Goal: Information Seeking & Learning: Learn about a topic

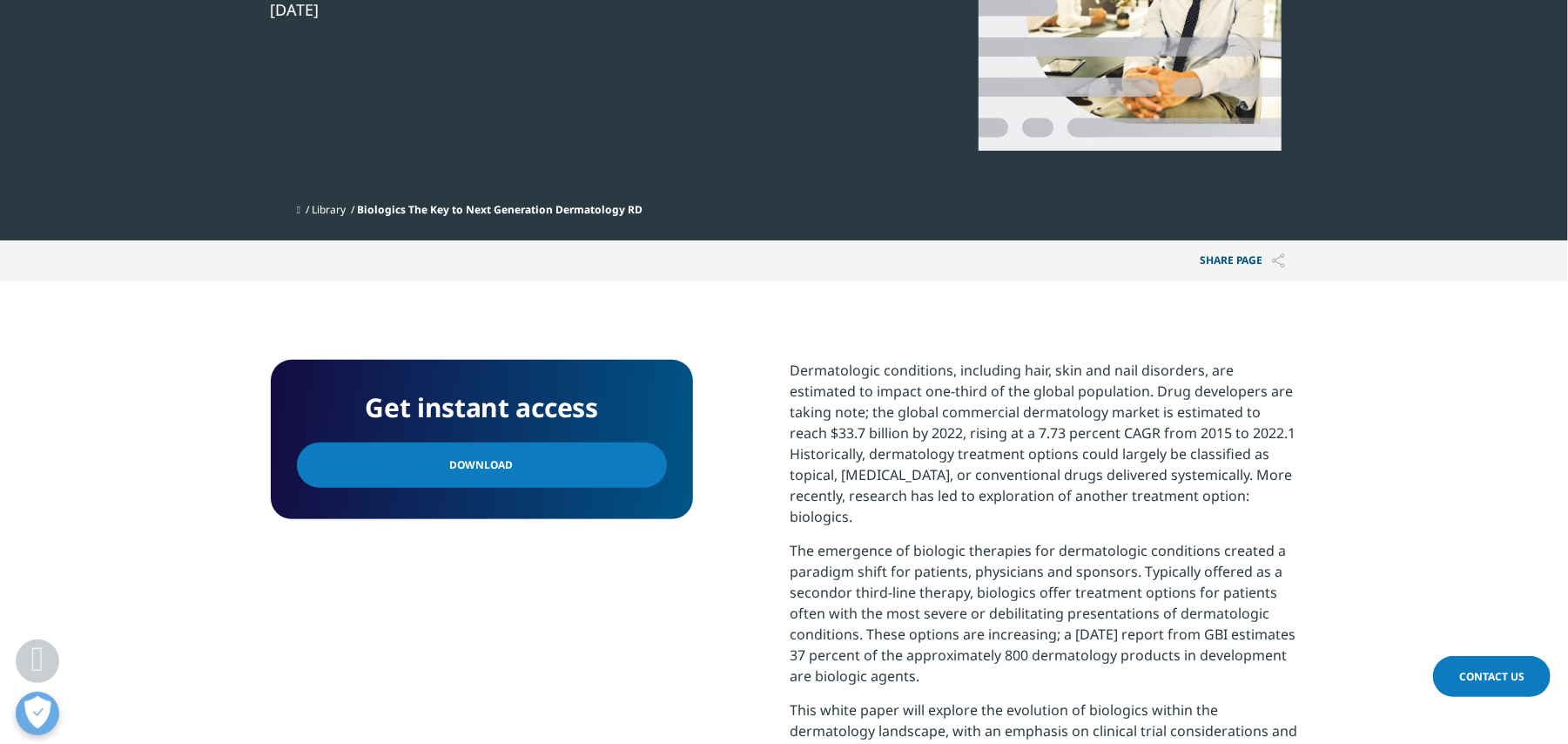
scroll to position [464, 0]
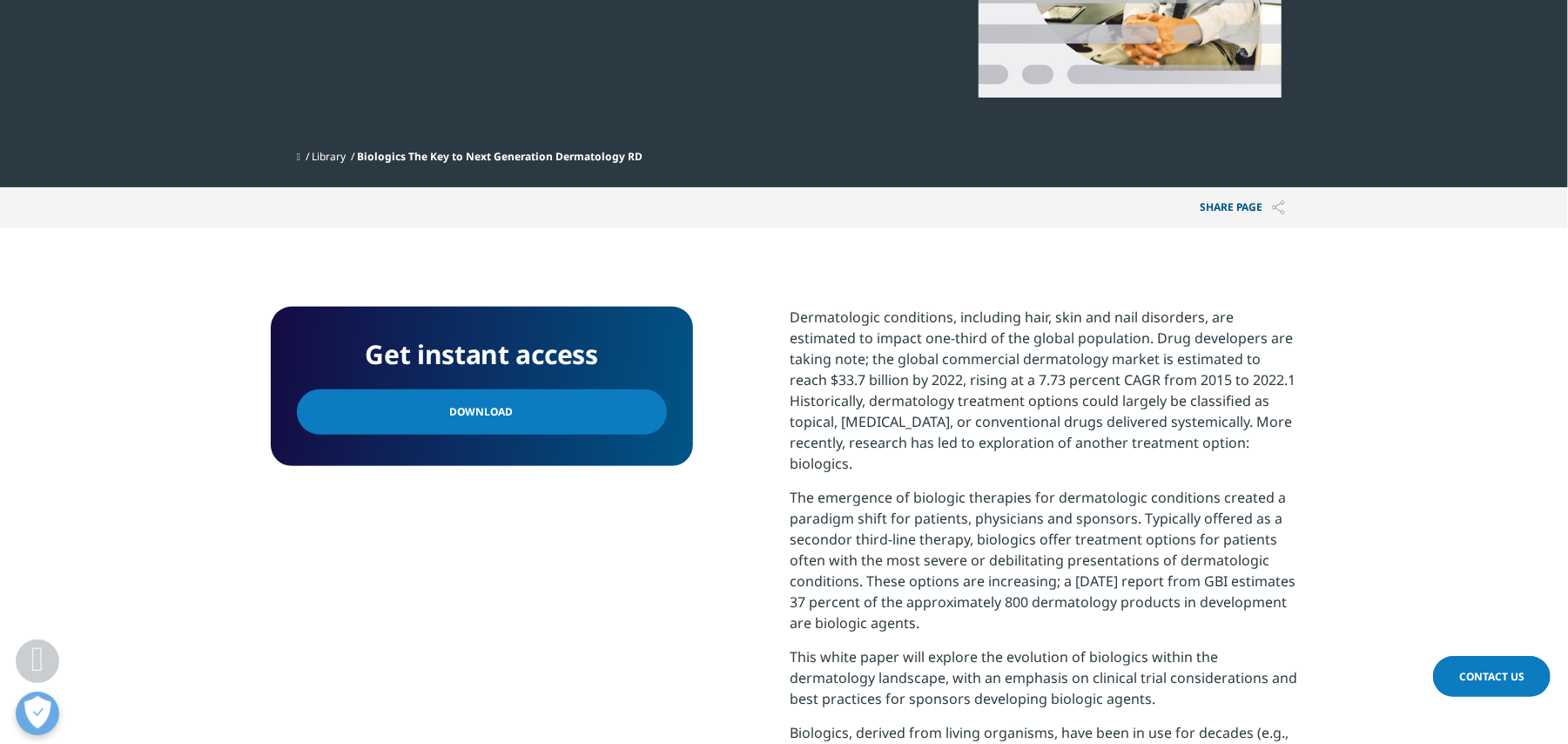
click at [533, 401] on link "Download" at bounding box center [482, 412] width 370 height 45
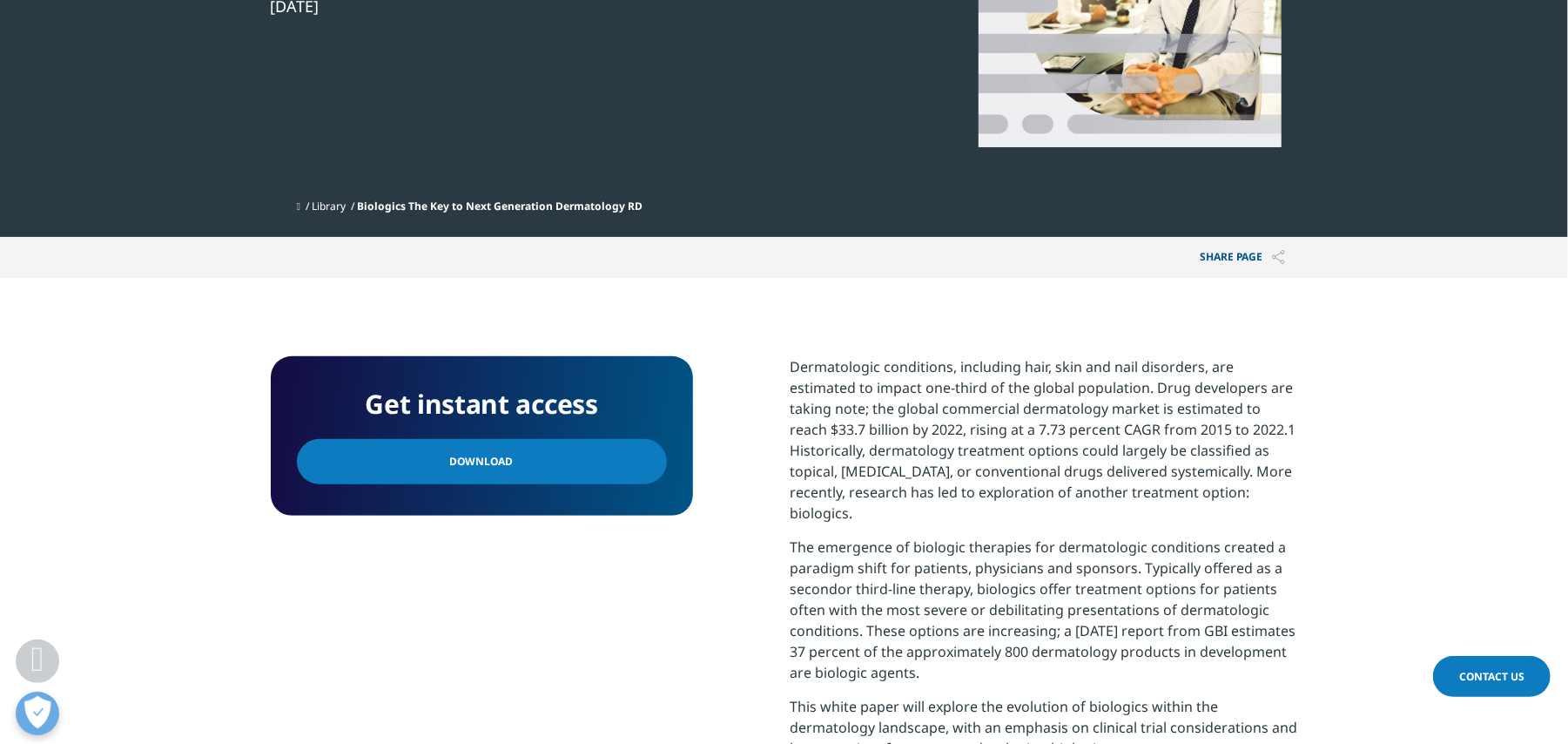
scroll to position [0, 0]
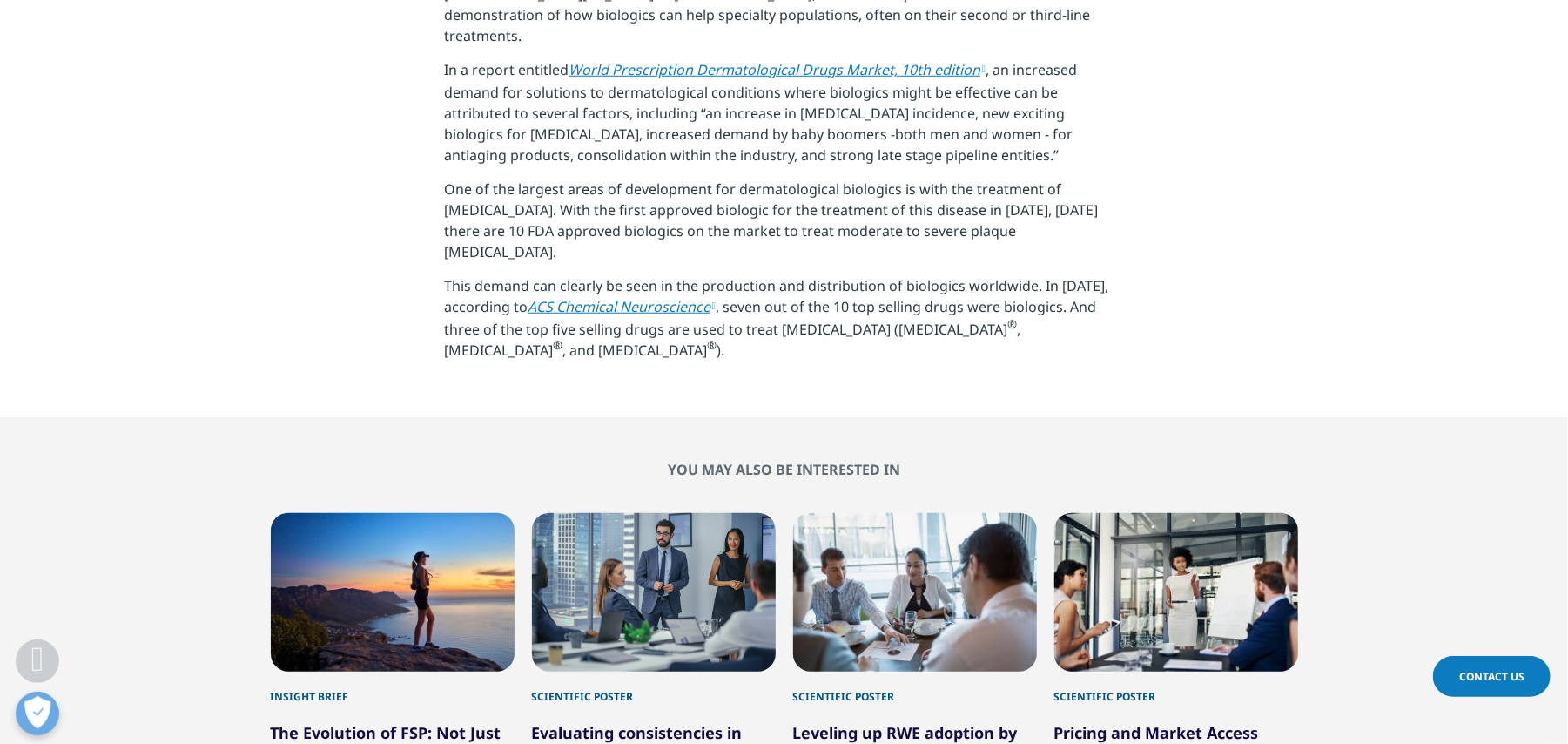
scroll to position [1276, 0]
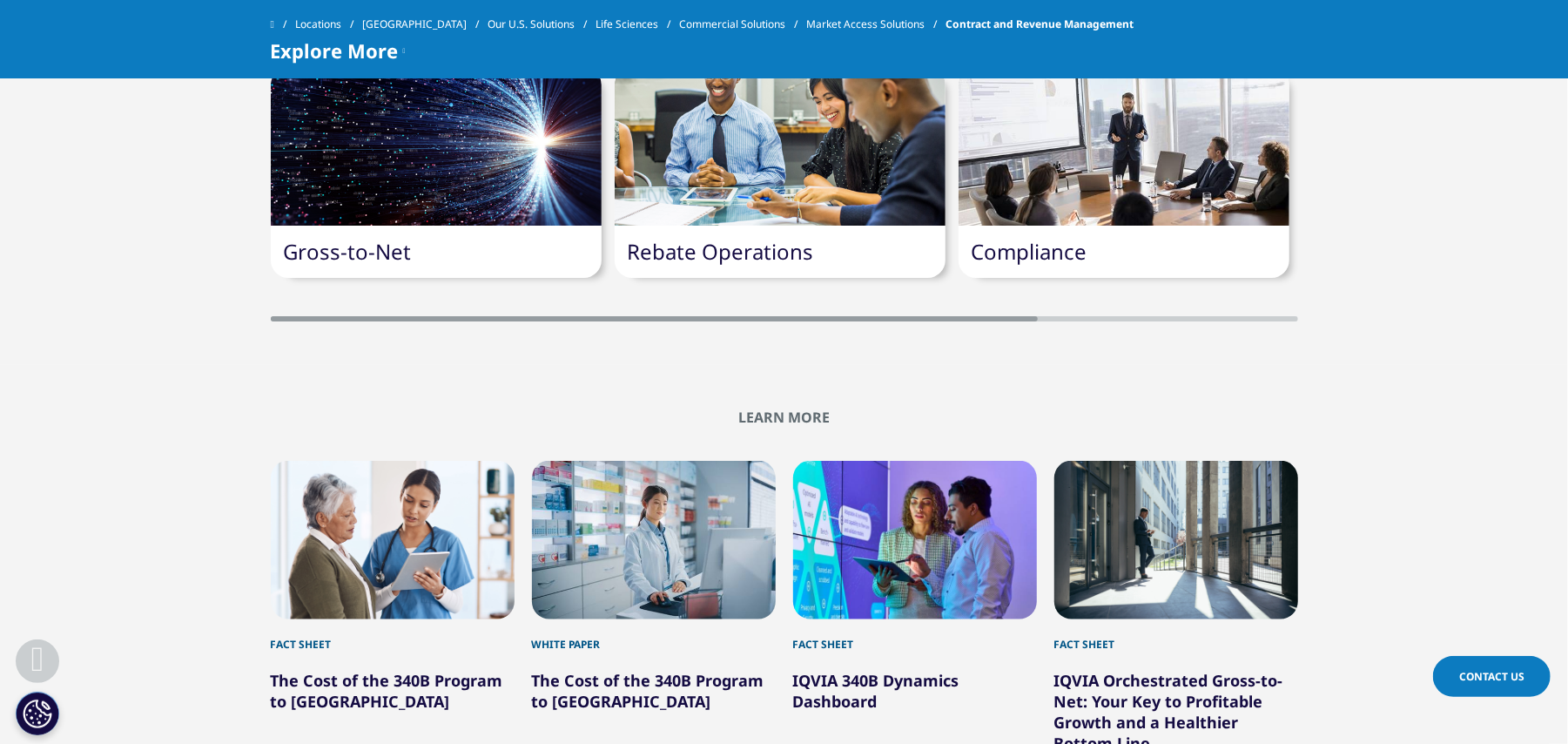
drag, startPoint x: 407, startPoint y: 174, endPoint x: 115, endPoint y: 261, distance: 304.7
click at [115, 261] on div "Gross-to-Net Rebate Operations Compliance" at bounding box center [784, 176] width 1568 height 289
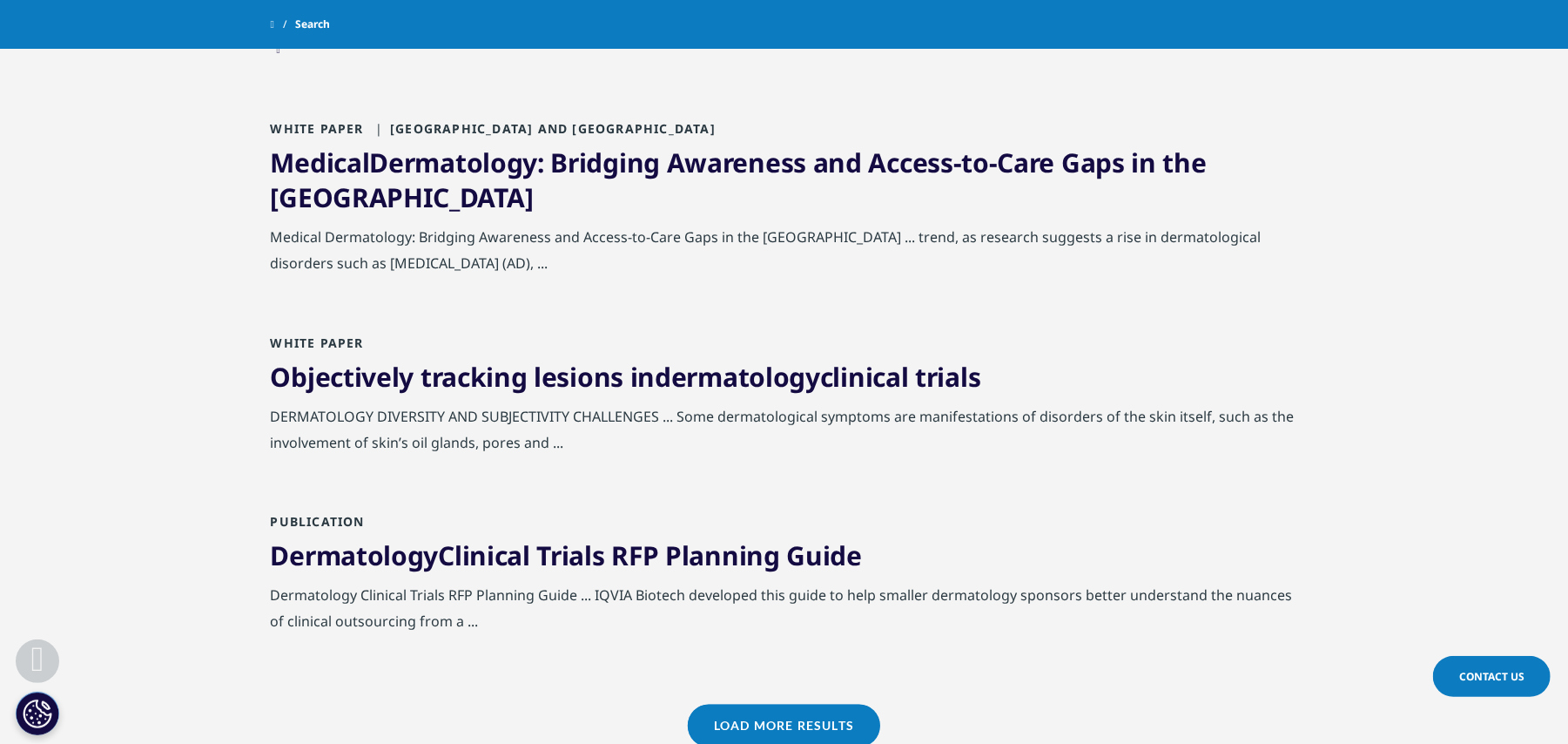
scroll to position [1731, 0]
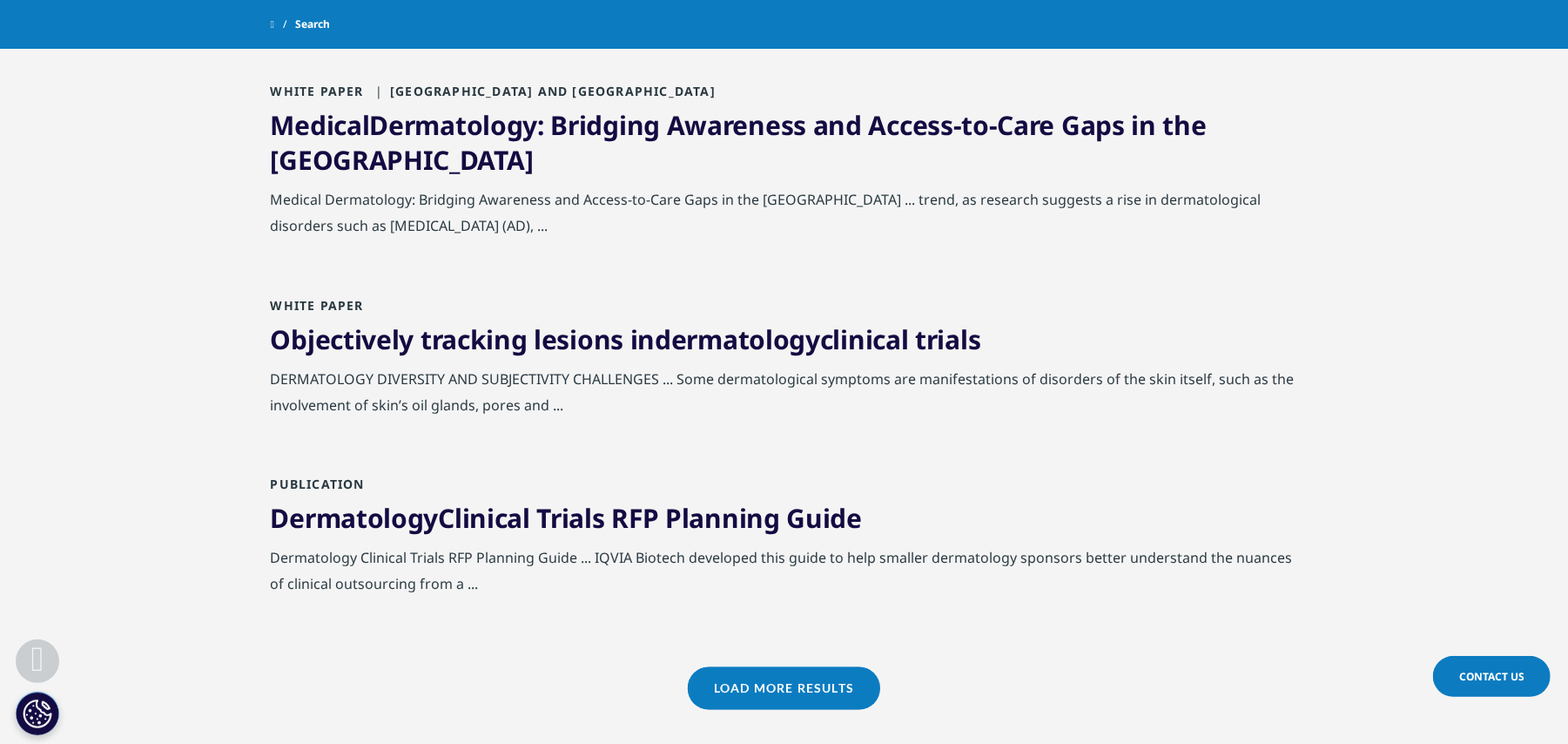
click at [784, 667] on link "Load More Results" at bounding box center [784, 688] width 192 height 43
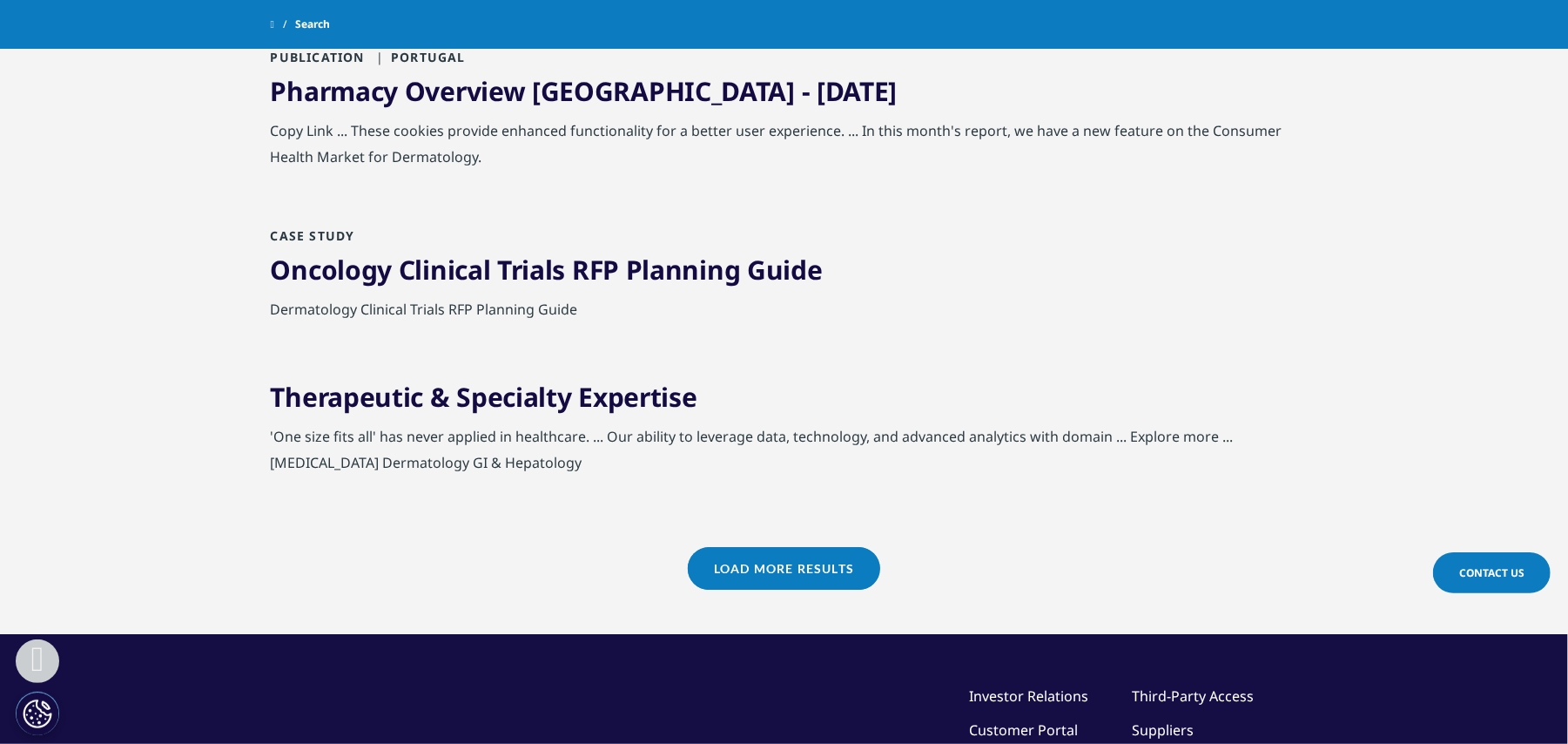
scroll to position [3599, 0]
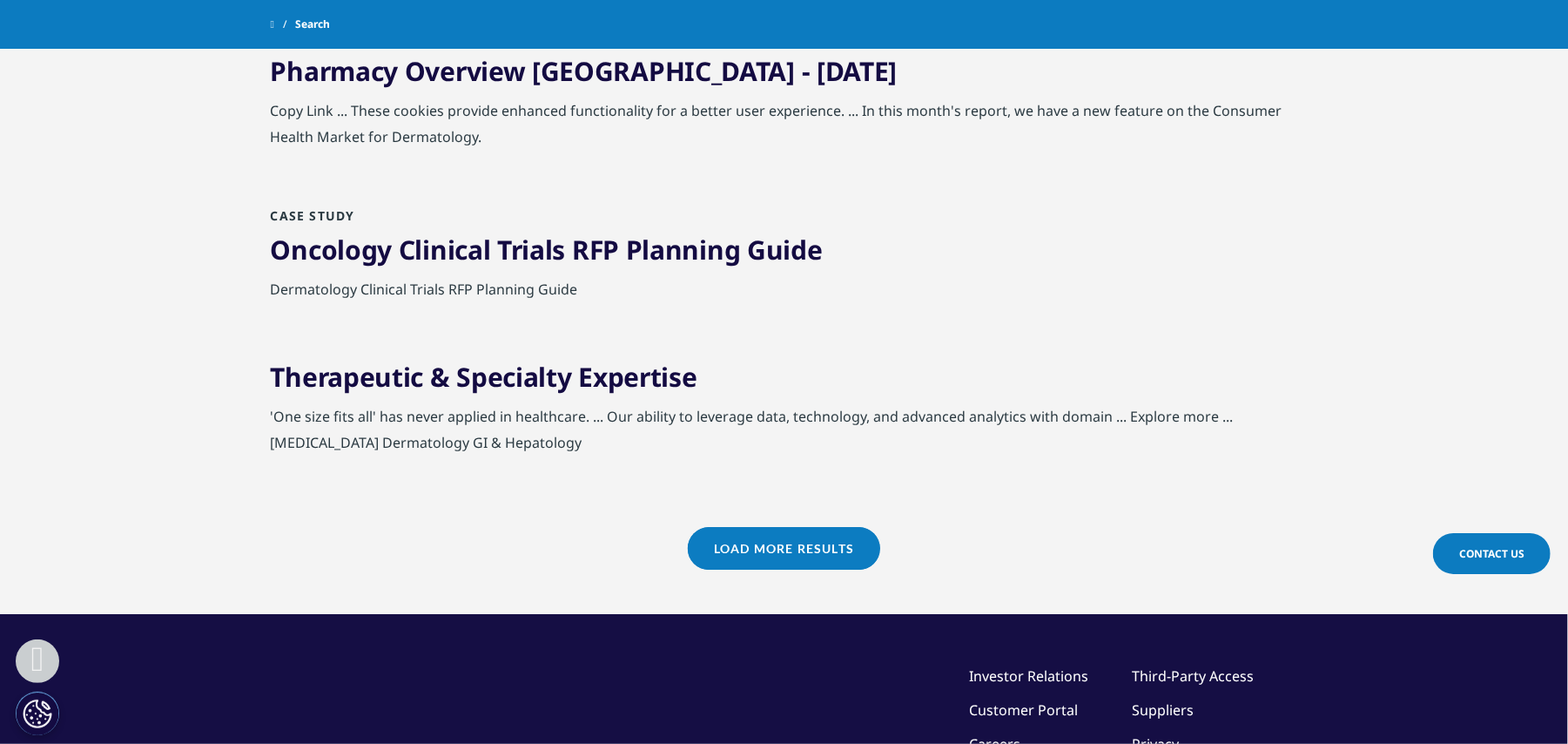
click at [736, 526] on link "Load More Results" at bounding box center [784, 547] width 192 height 43
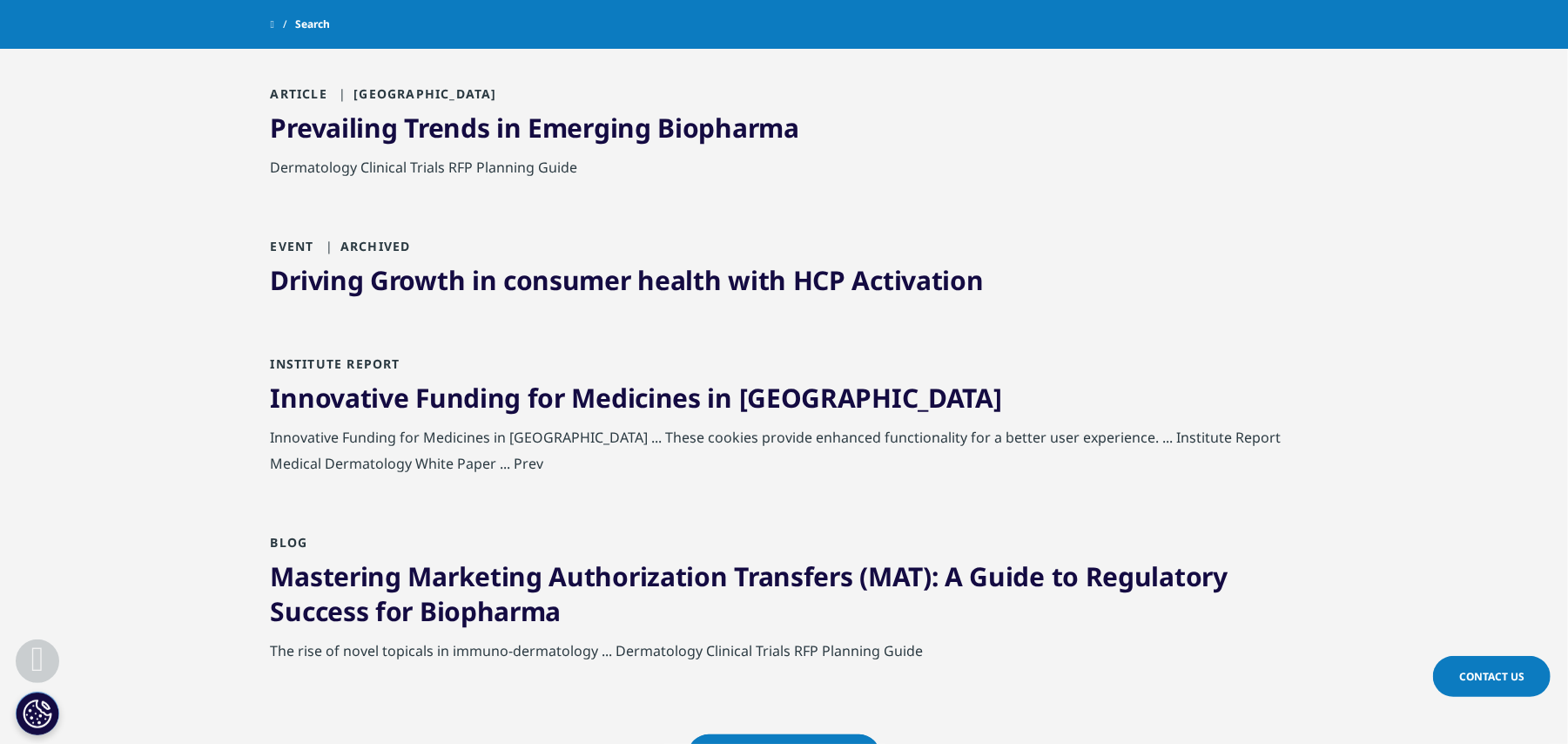
scroll to position [5224, 0]
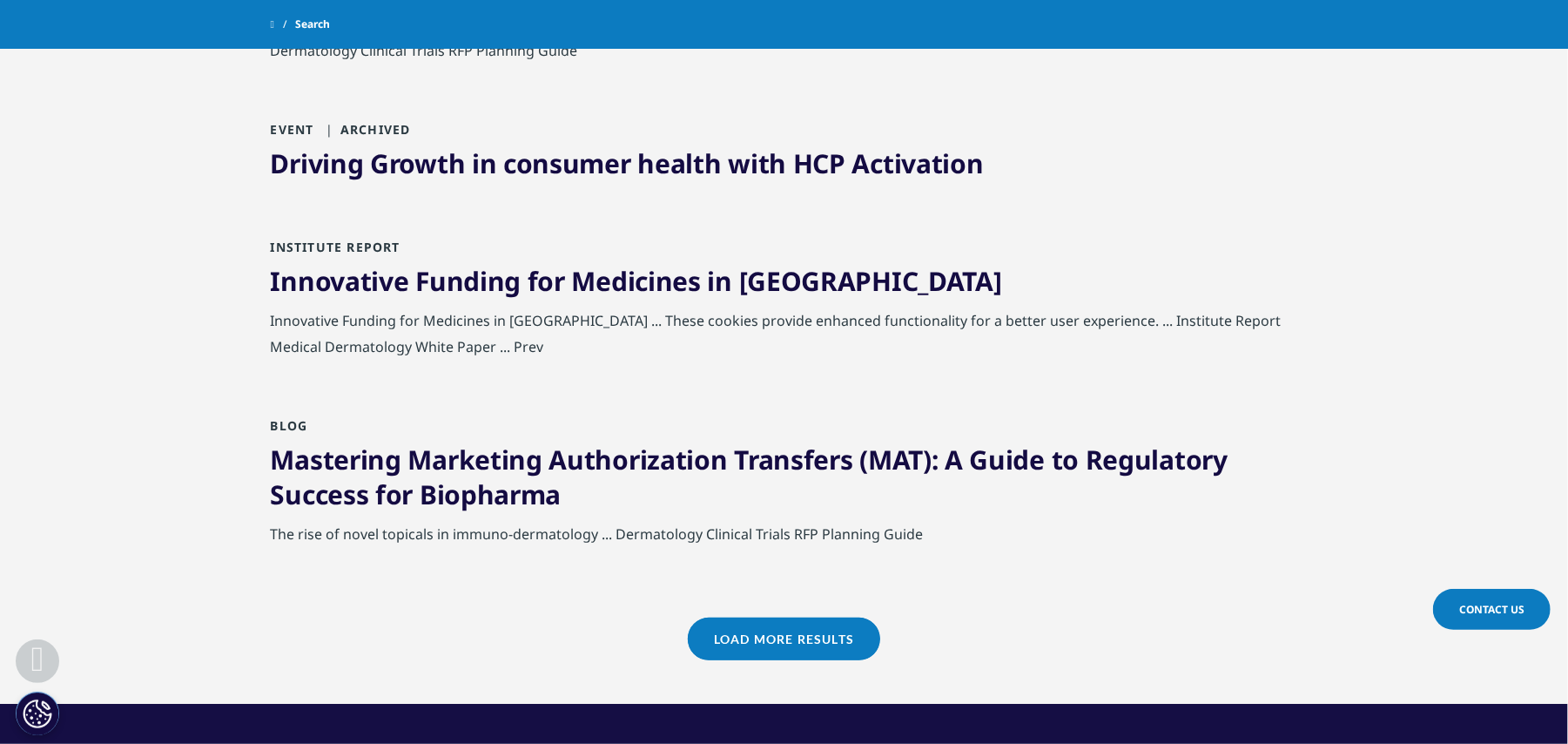
click at [774, 617] on link "Load More Results" at bounding box center [784, 638] width 192 height 43
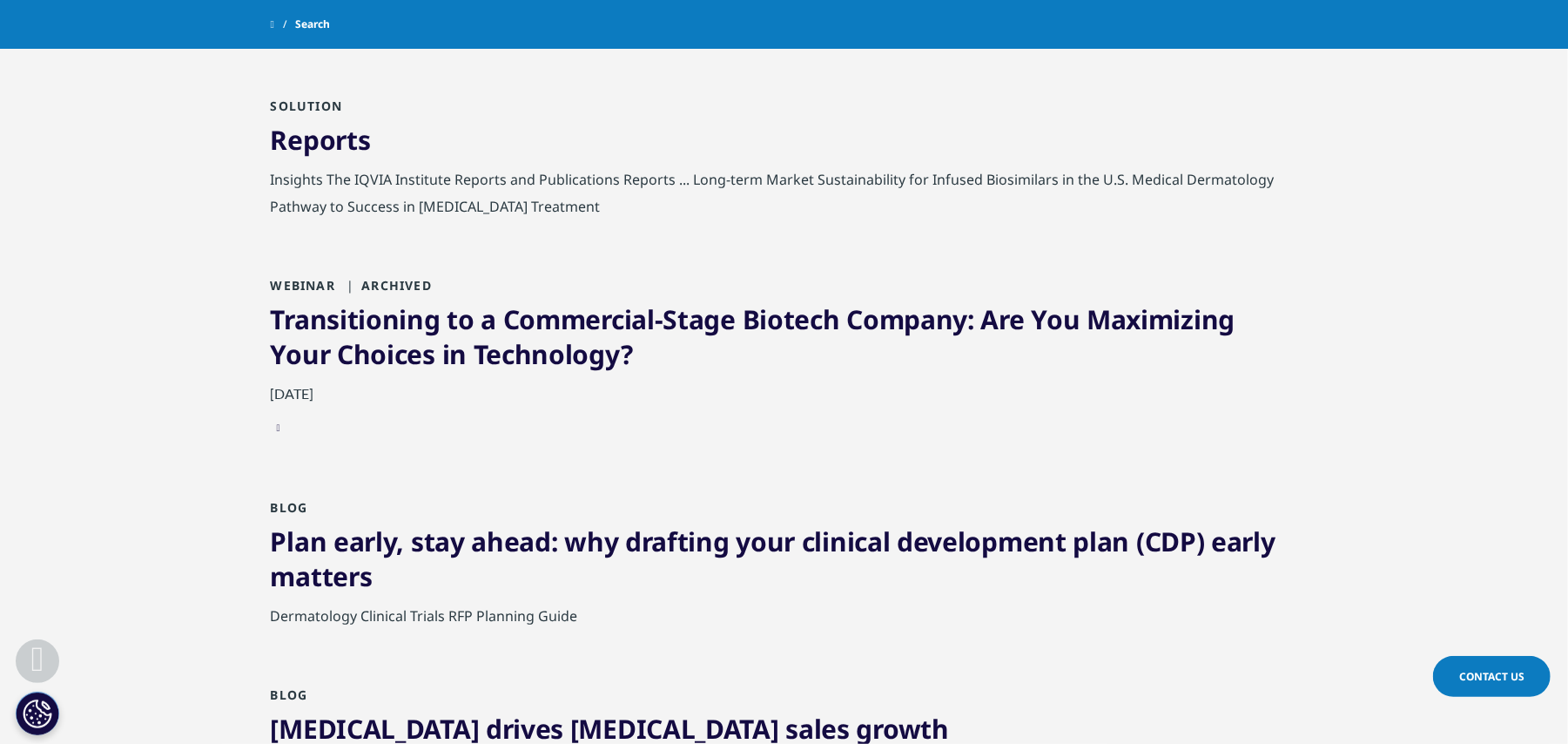
scroll to position [6152, 0]
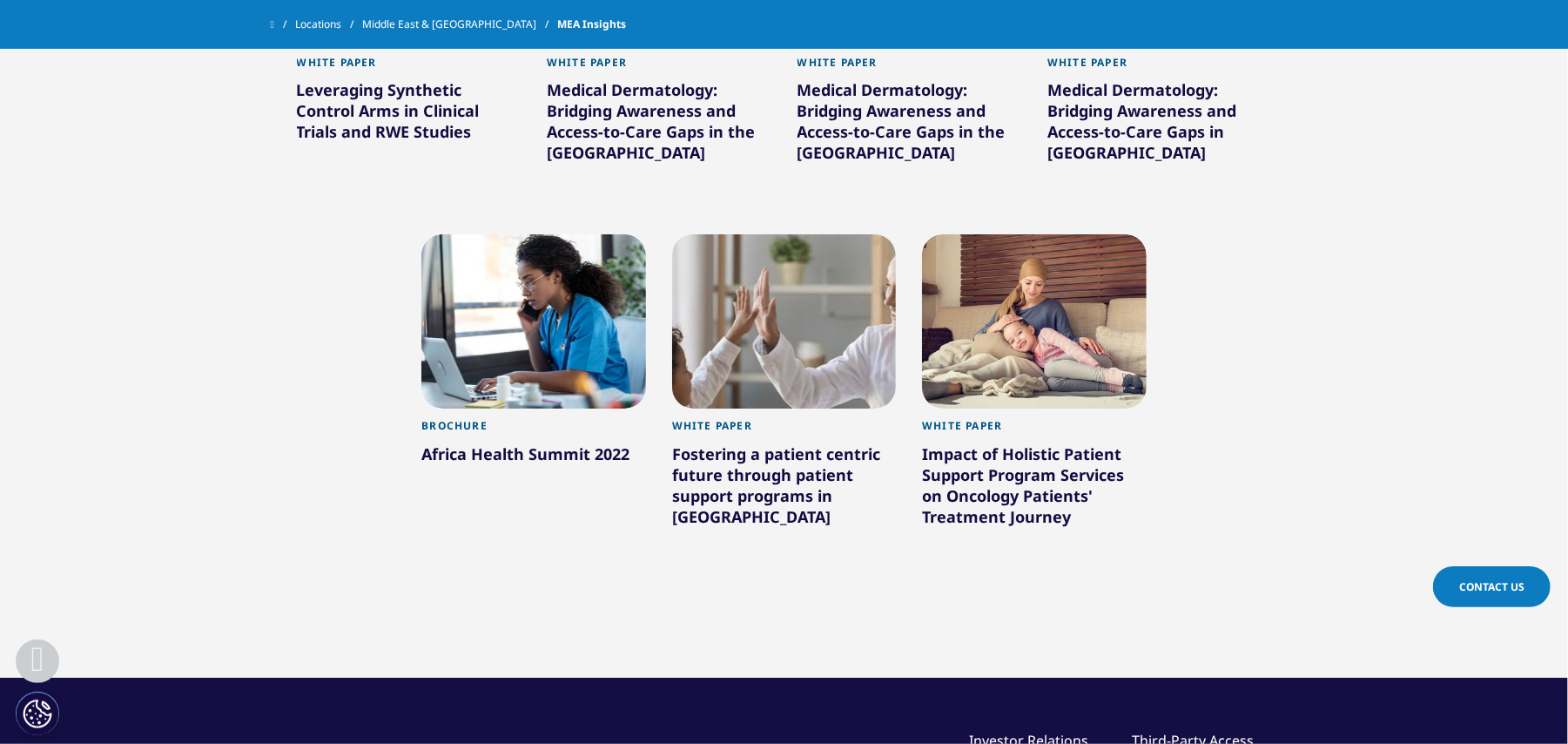
scroll to position [929, 0]
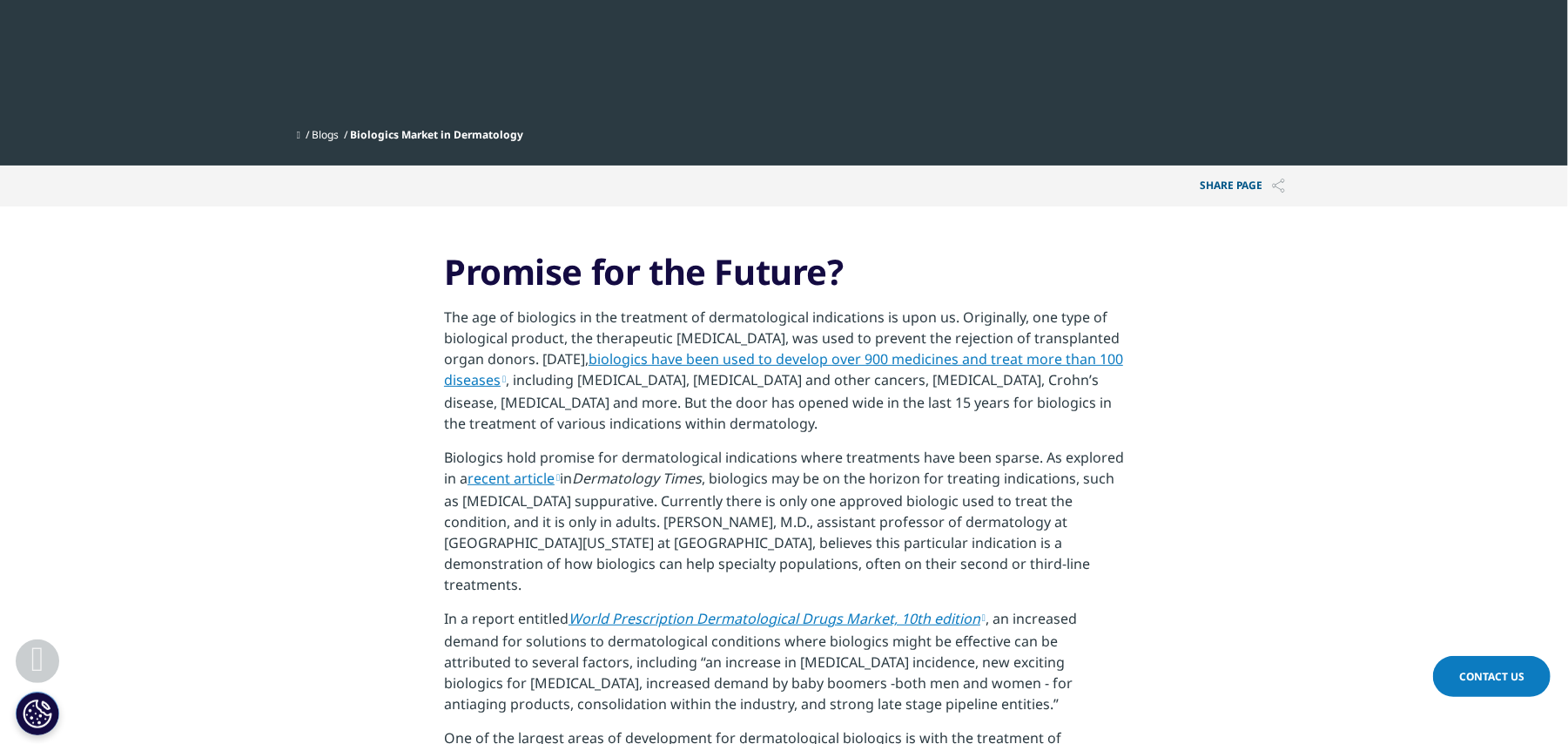
scroll to position [348, 0]
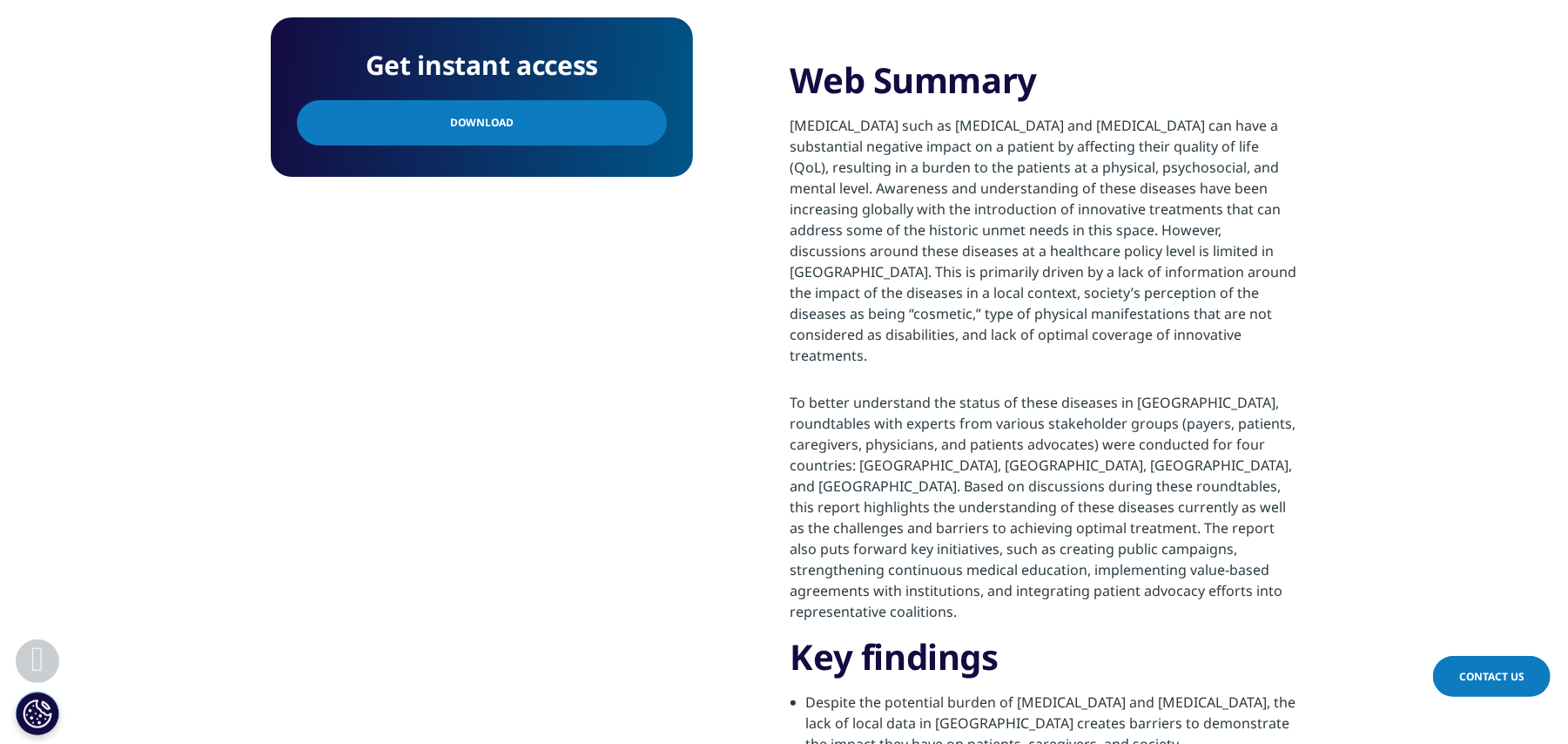
scroll to position [929, 0]
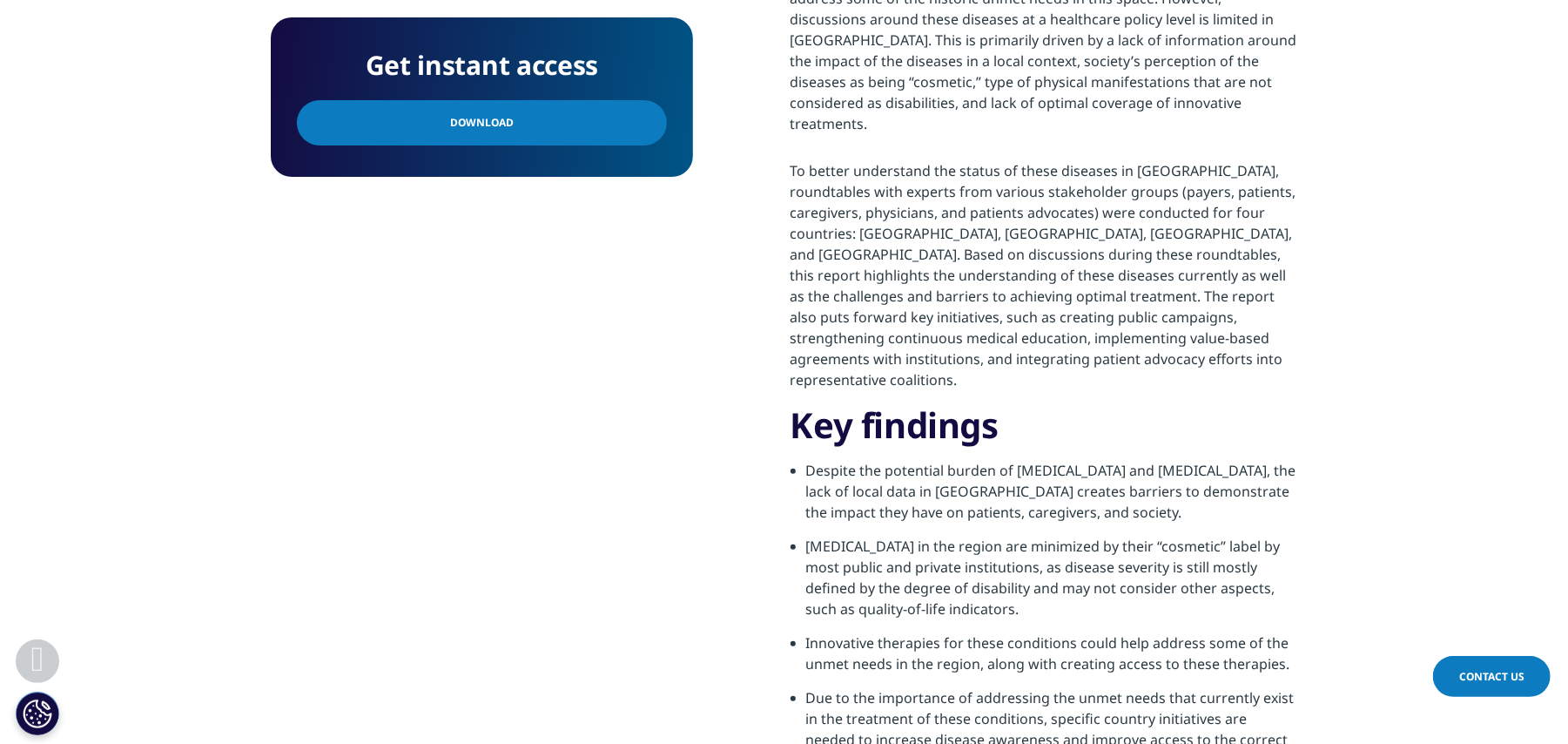
click at [463, 127] on span "Download" at bounding box center [482, 123] width 63 height 19
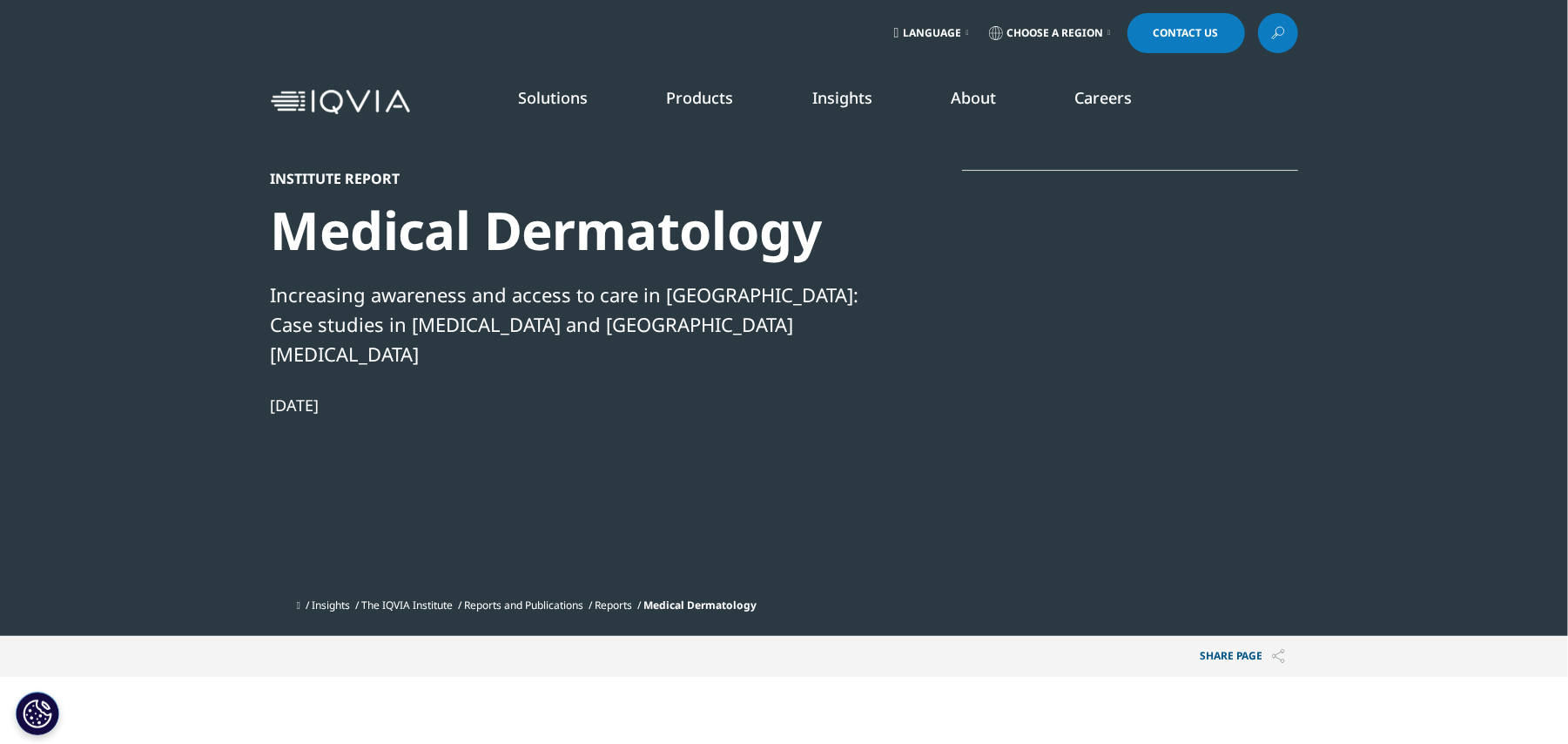
scroll to position [464, 0]
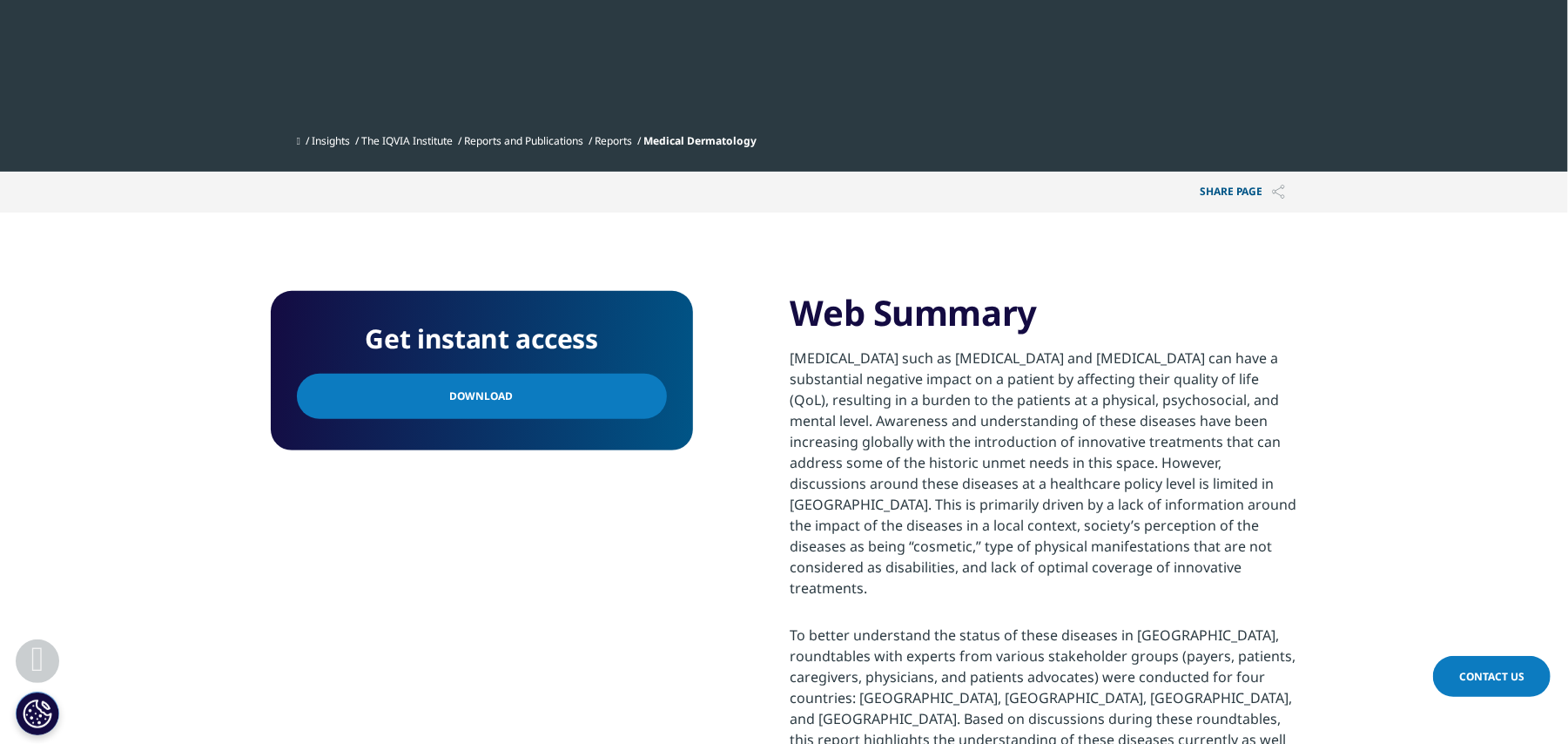
click at [582, 374] on link "Download" at bounding box center [482, 397] width 370 height 45
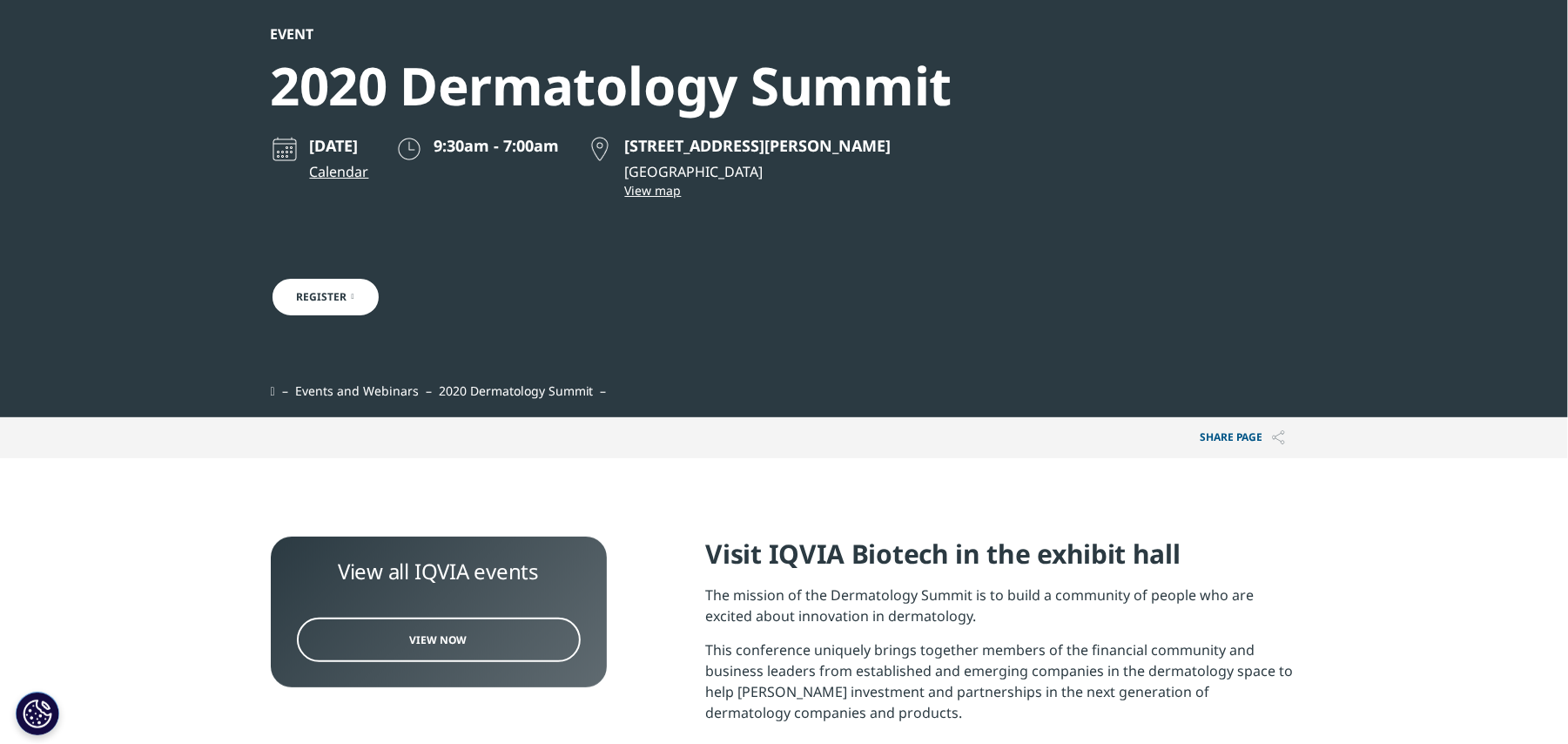
scroll to position [232, 0]
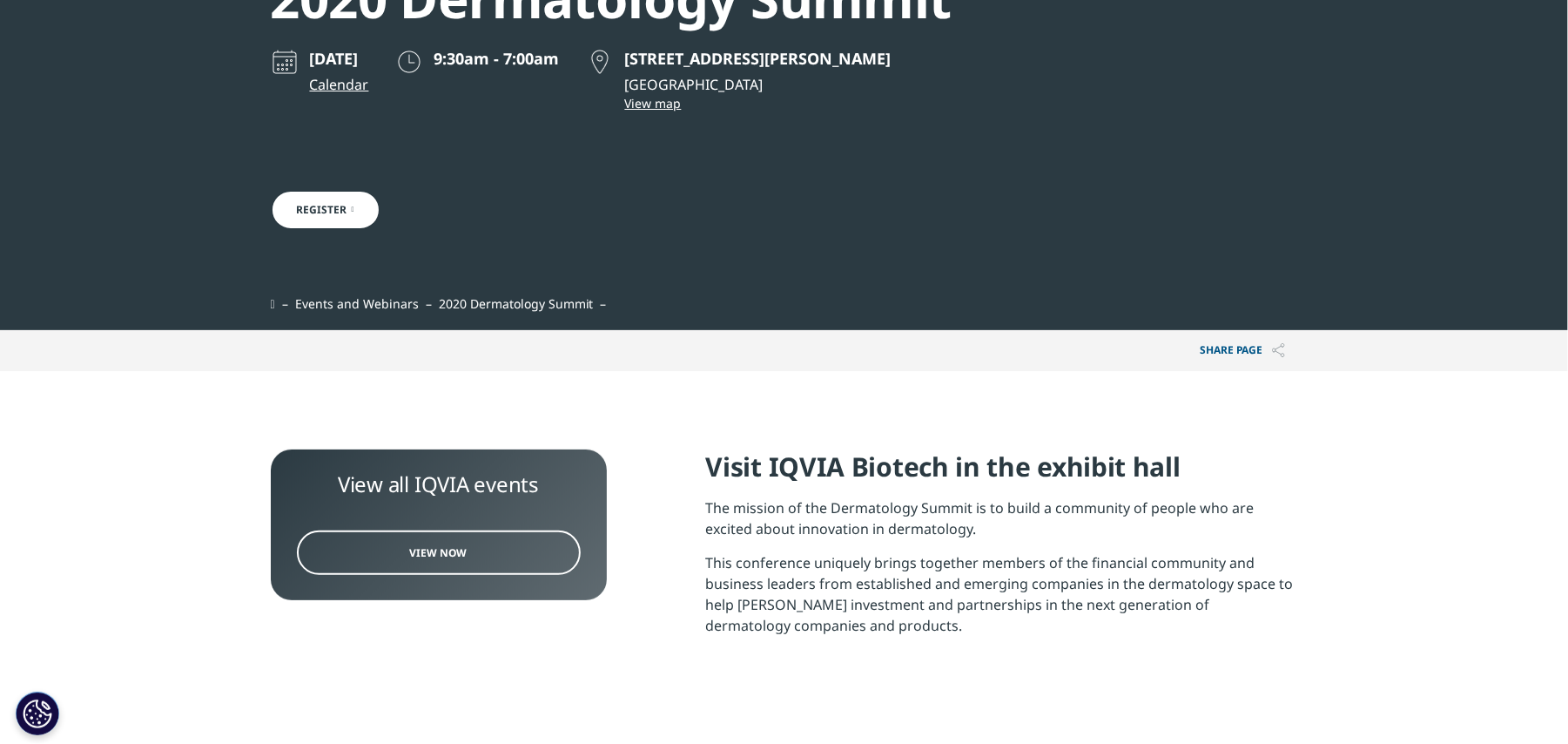
click at [432, 540] on link "View Now" at bounding box center [439, 552] width 284 height 44
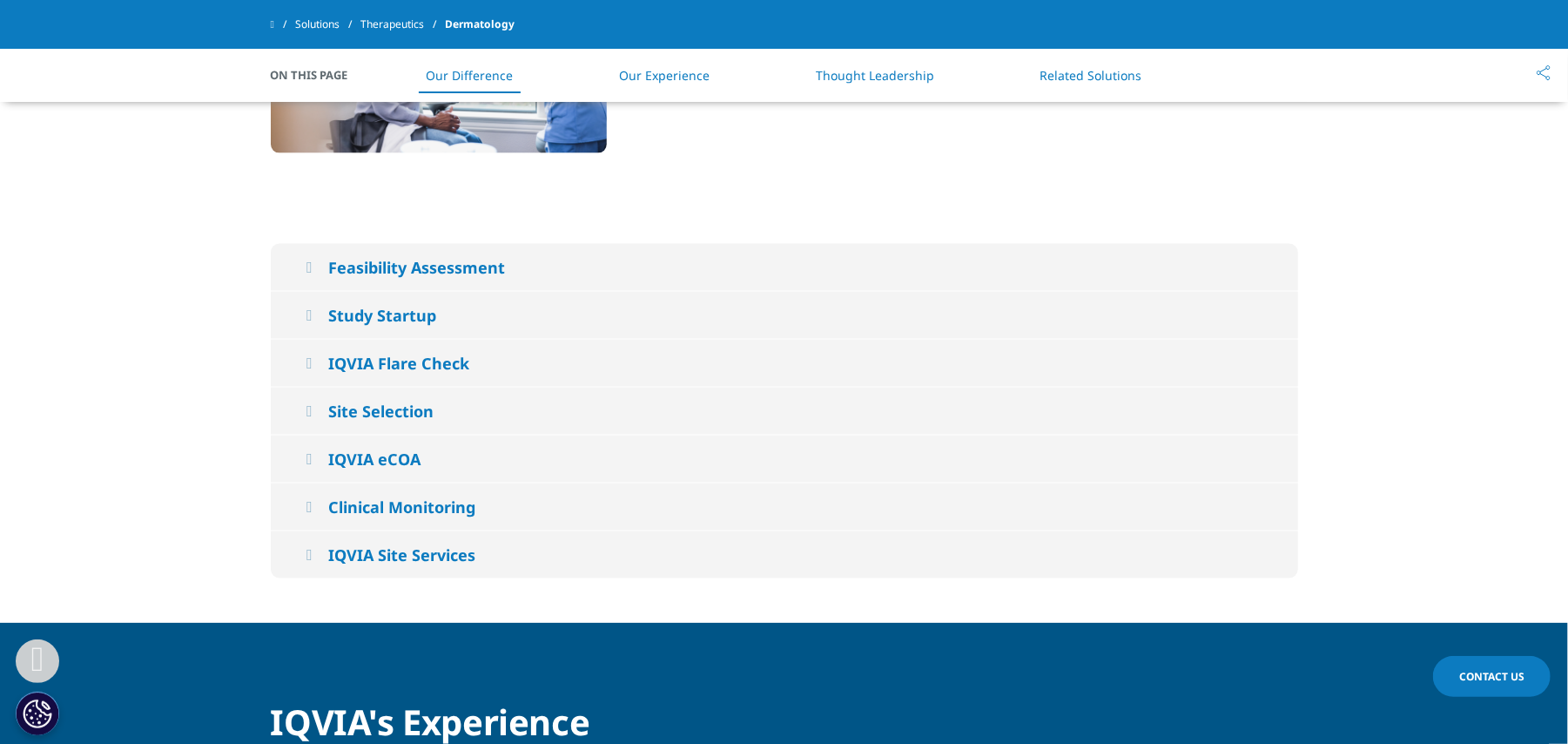
scroll to position [1742, 0]
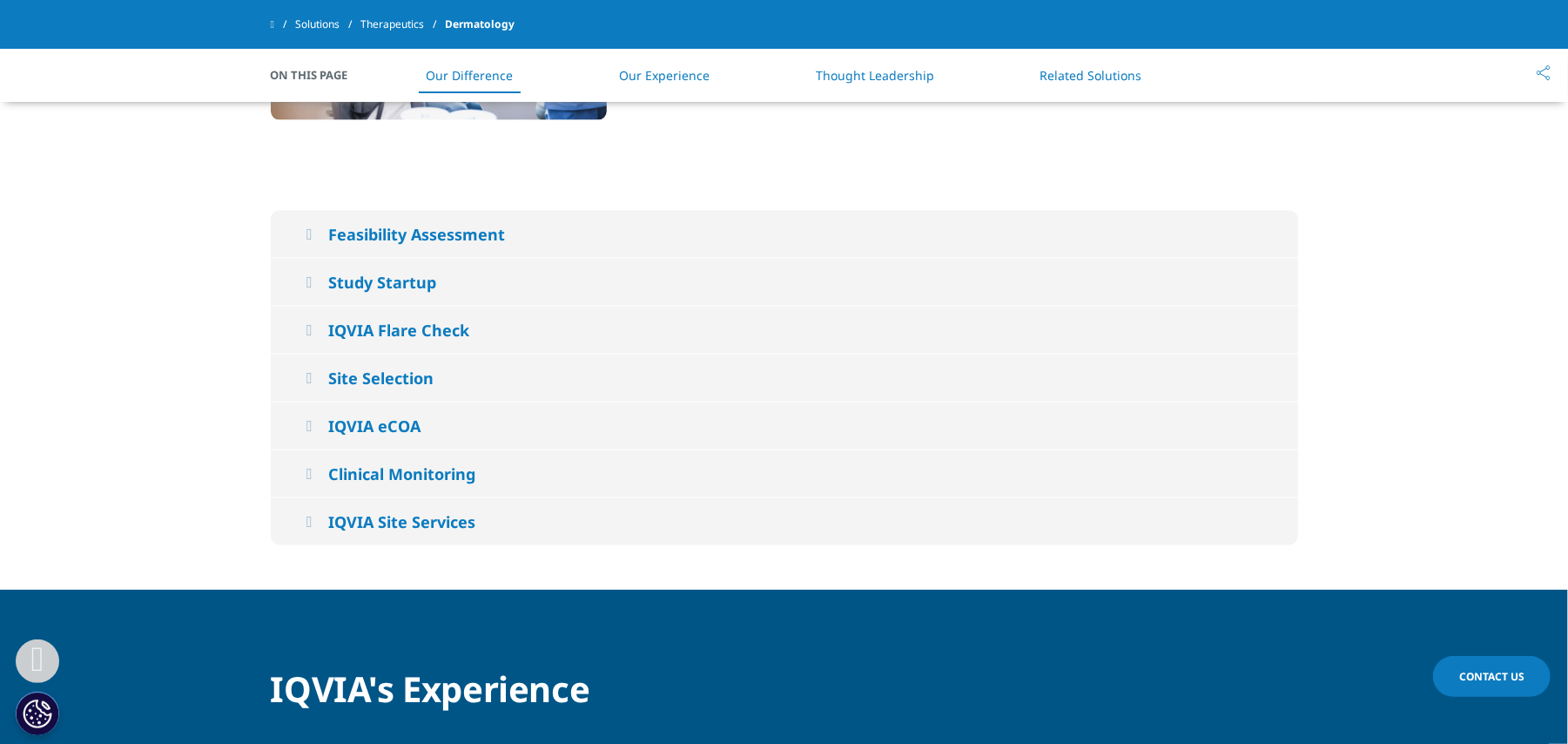
click at [320, 257] on button "Feasibility Assessment" at bounding box center [784, 235] width 1027 height 47
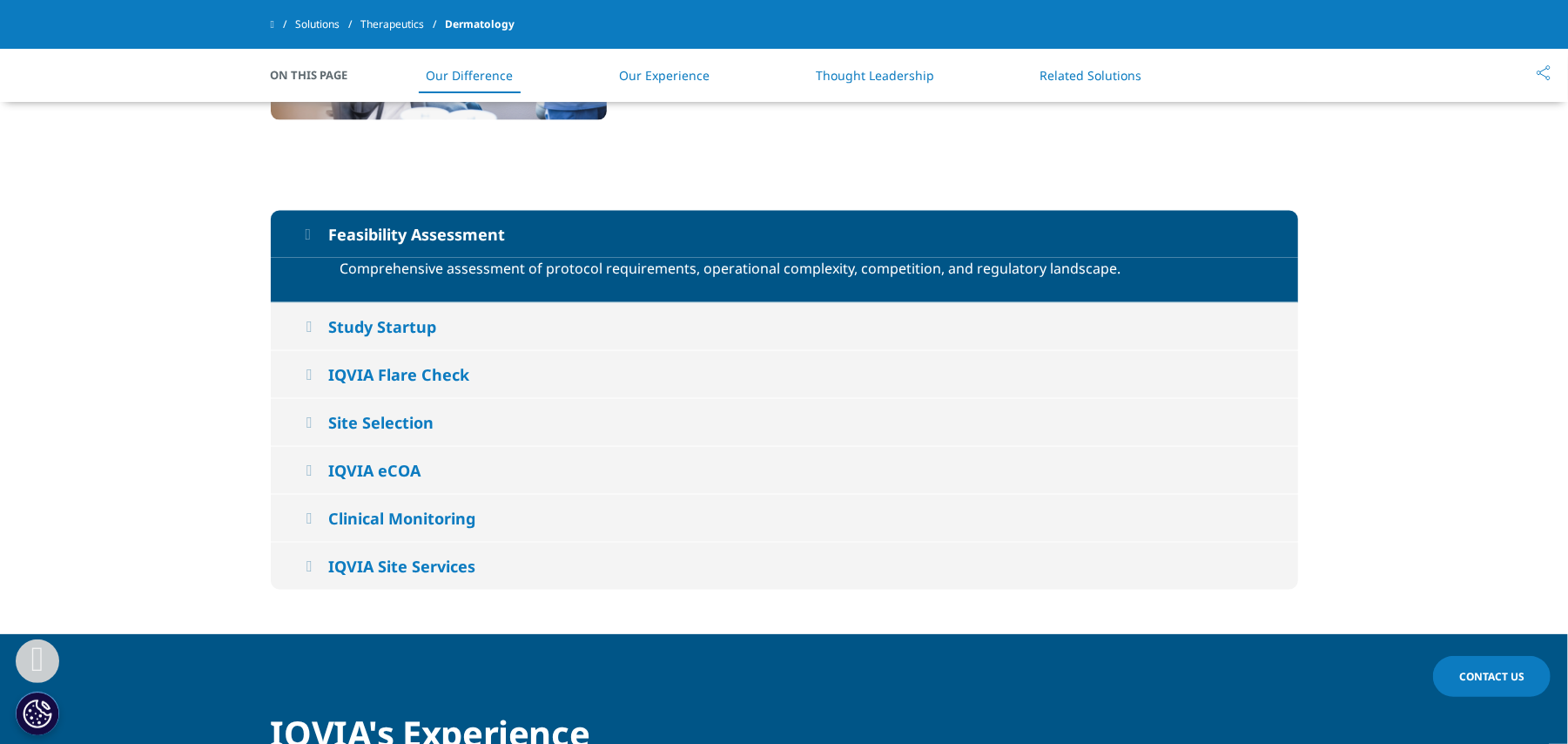
click at [311, 334] on icon at bounding box center [308, 327] width 6 height 16
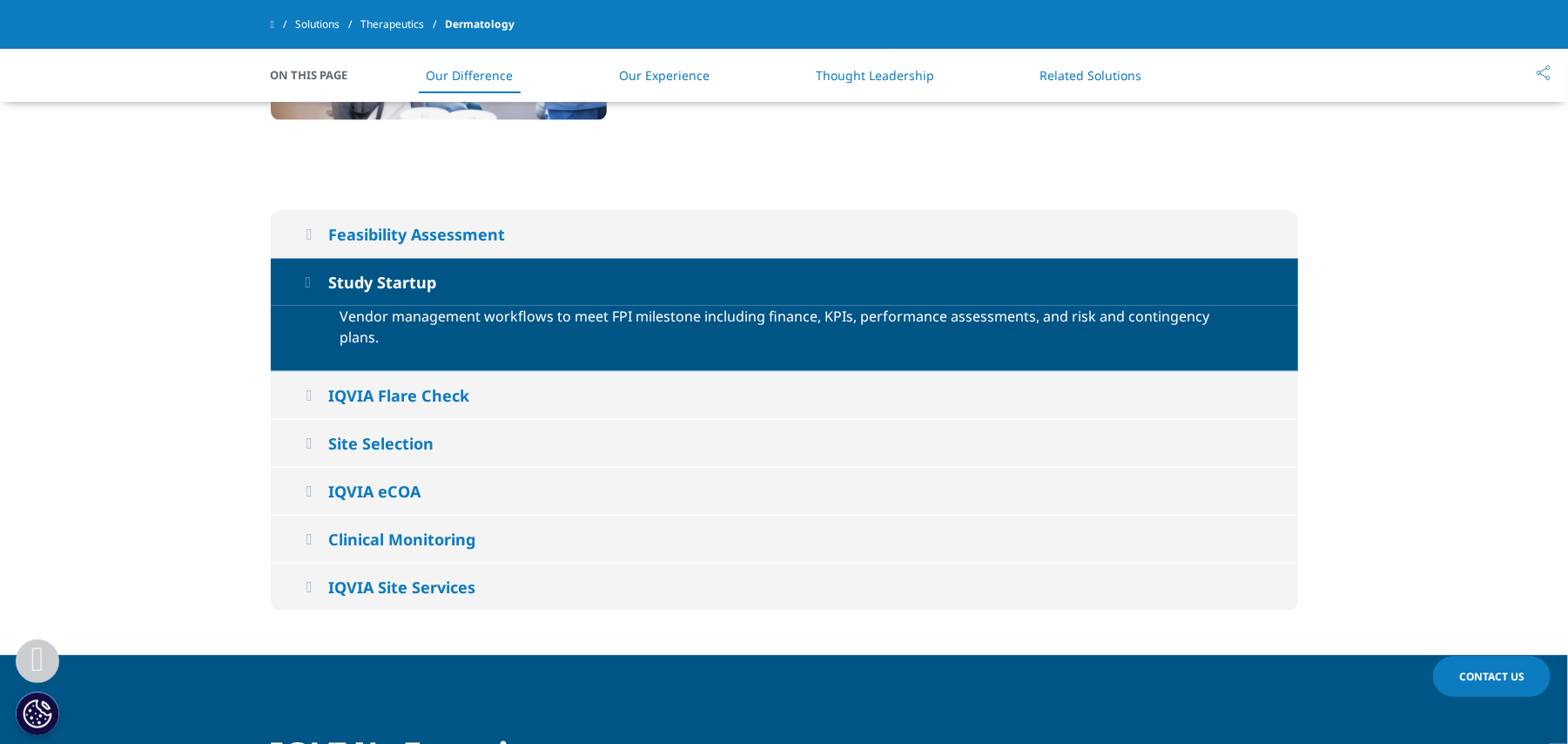
click at [315, 408] on button "IQVIA Flare Check" at bounding box center [784, 396] width 1027 height 47
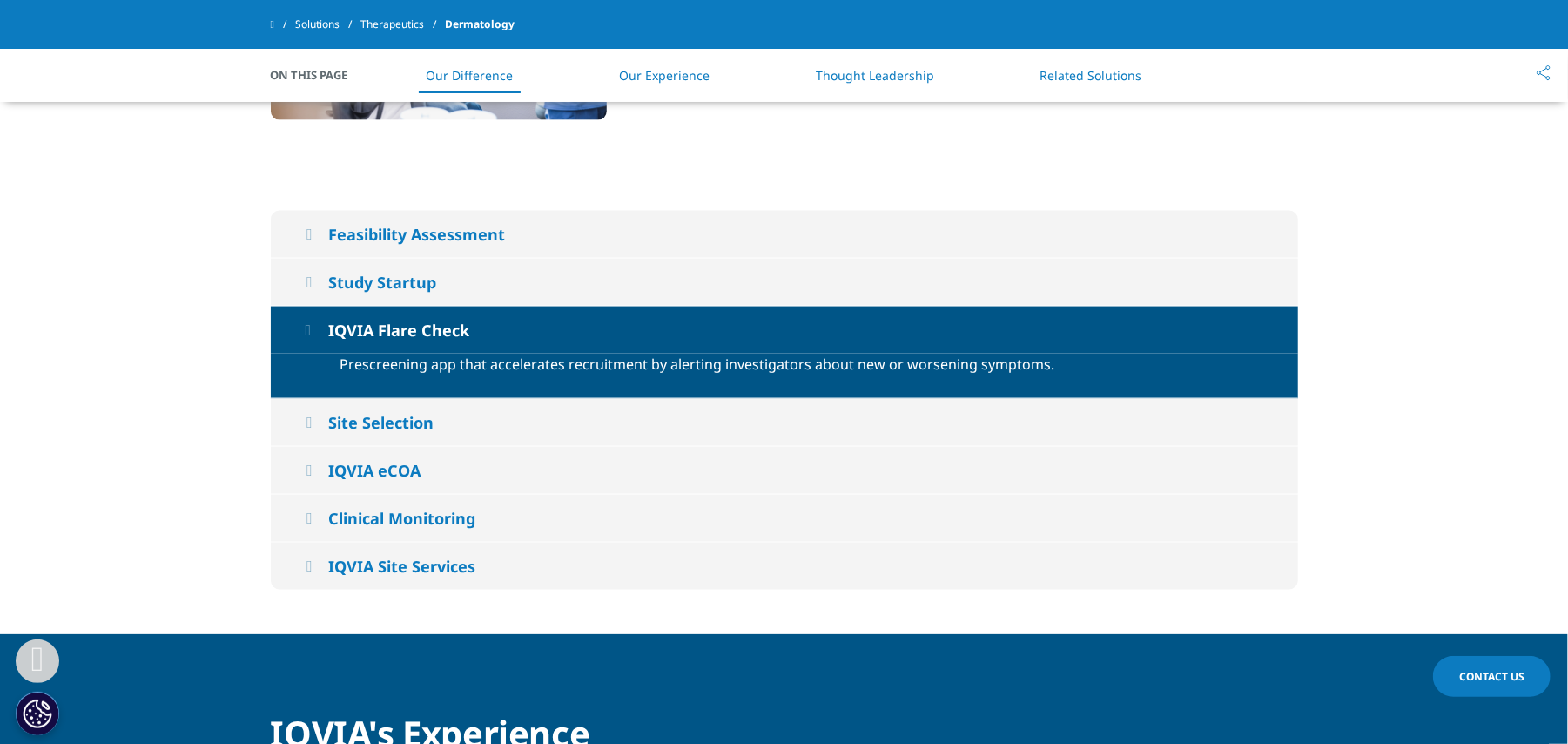
click at [303, 446] on button "Site Selection" at bounding box center [784, 422] width 1027 height 47
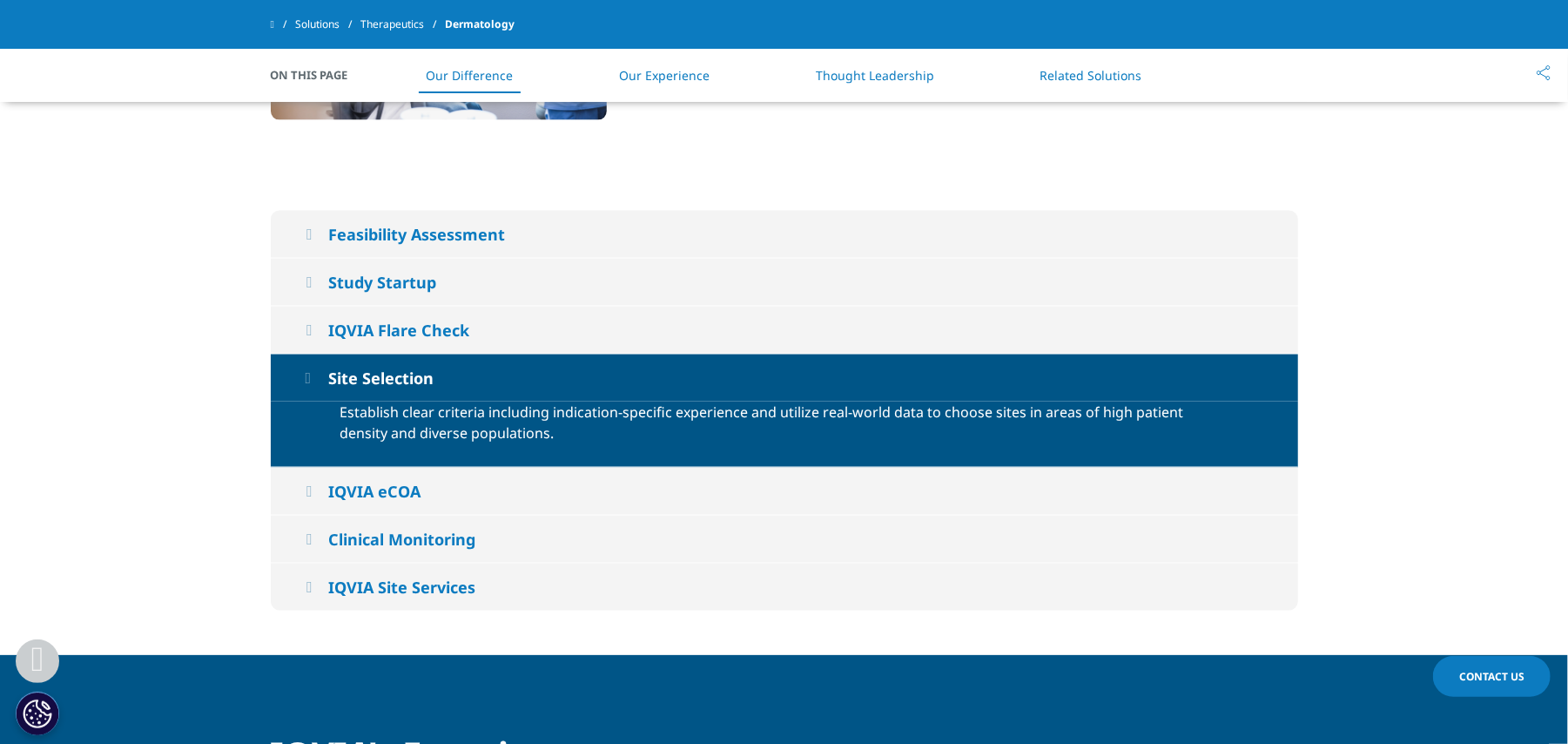
click at [311, 499] on icon at bounding box center [308, 490] width 6 height 16
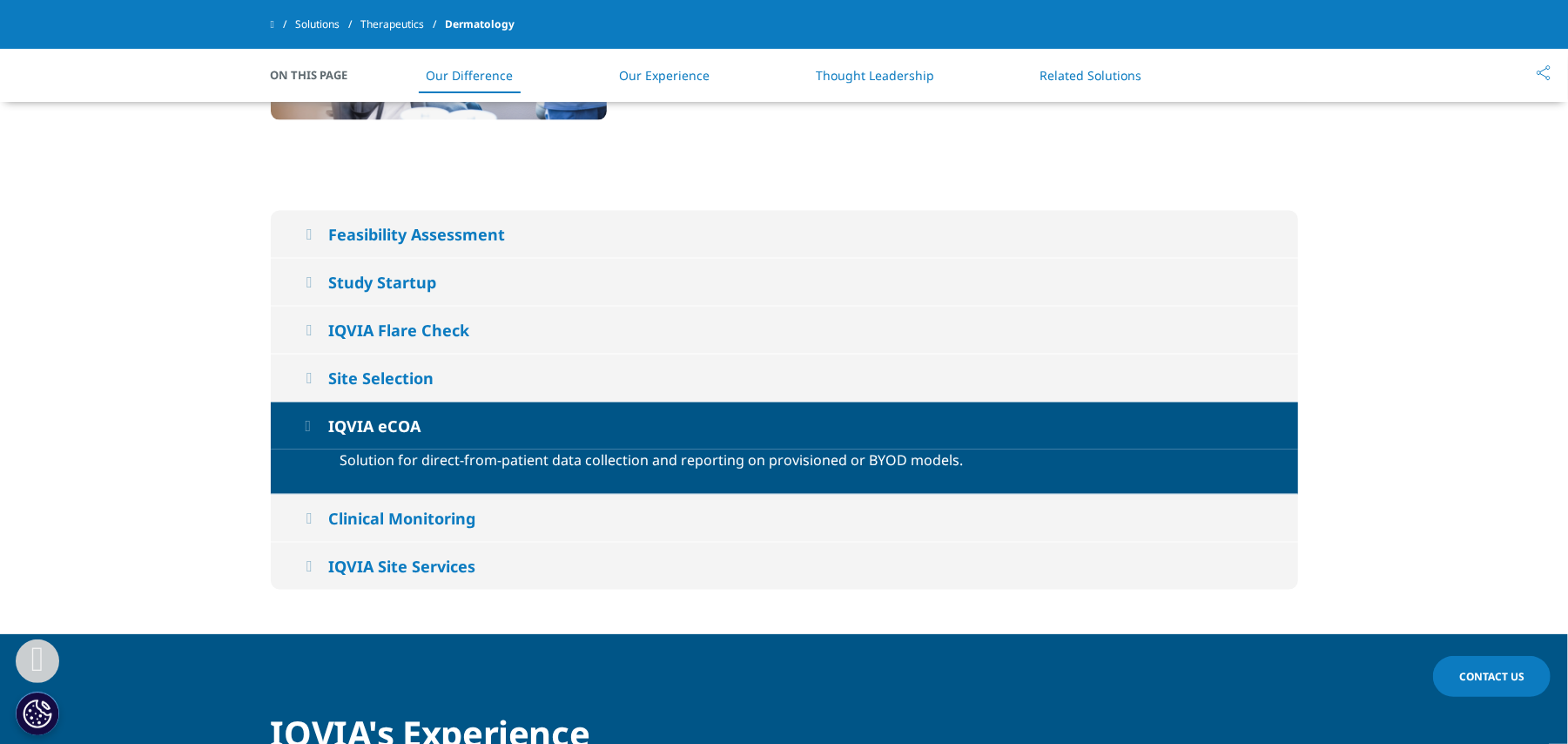
click at [311, 526] on icon at bounding box center [308, 518] width 6 height 16
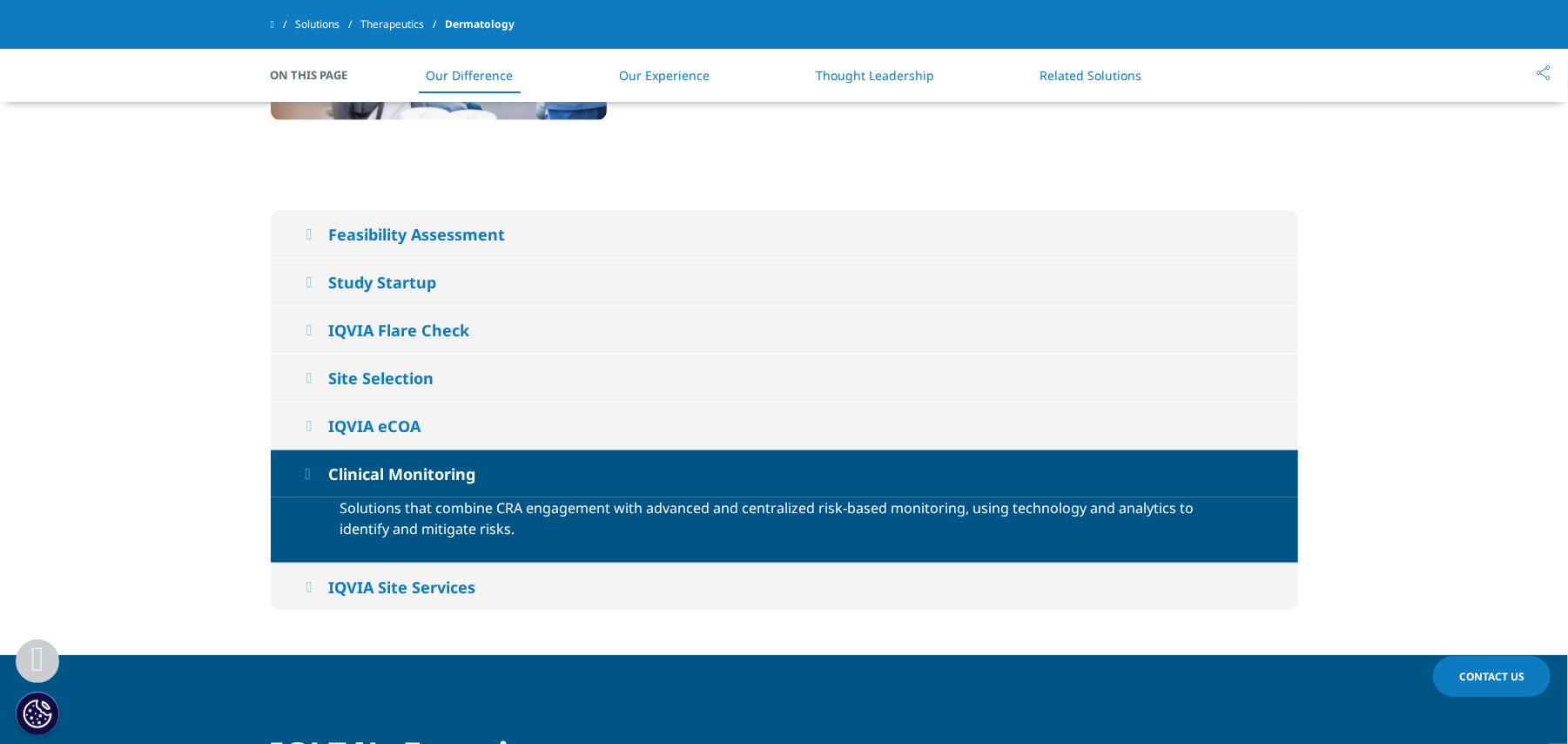
click at [317, 597] on button "IQVIA Site Services" at bounding box center [784, 587] width 1027 height 47
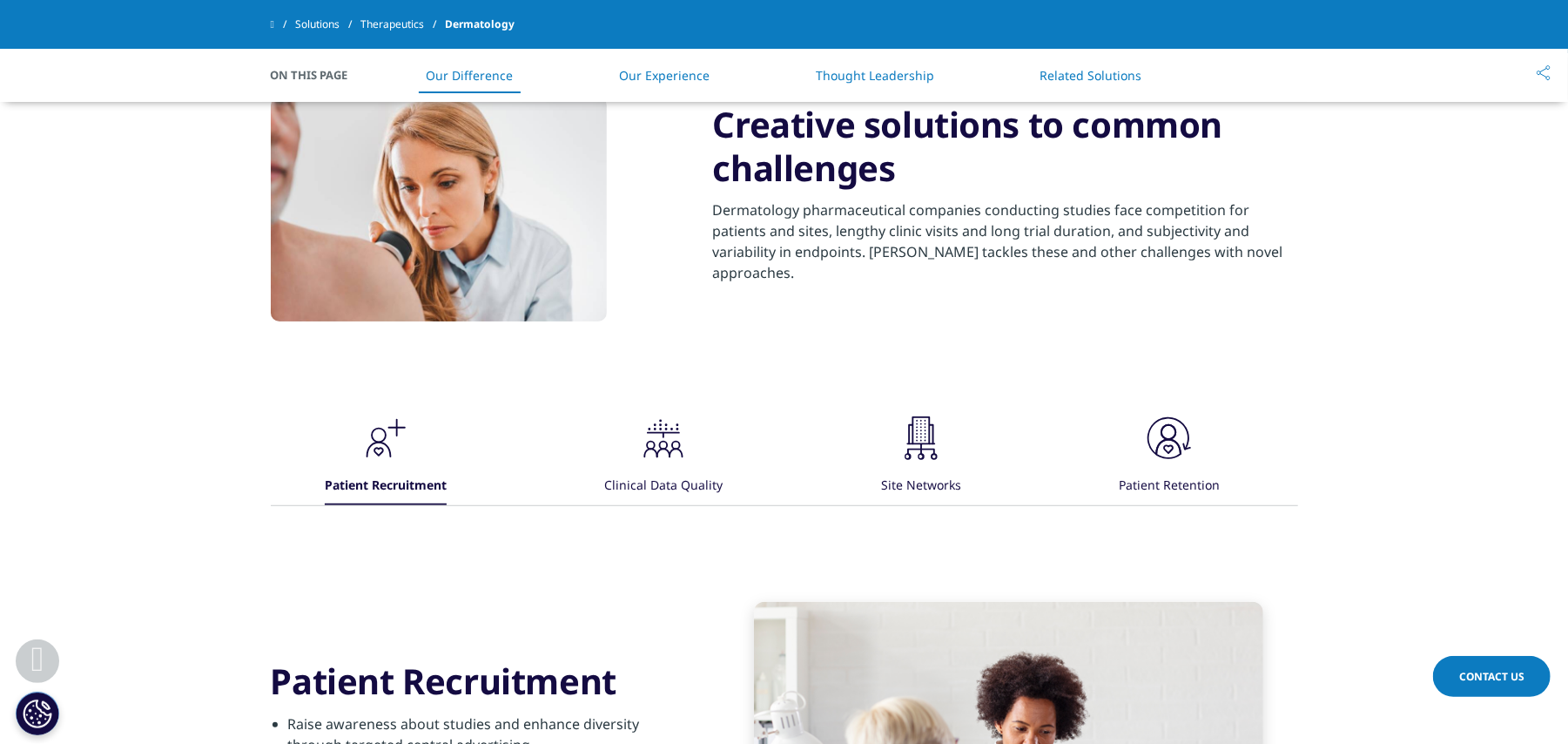
scroll to position [1045, 0]
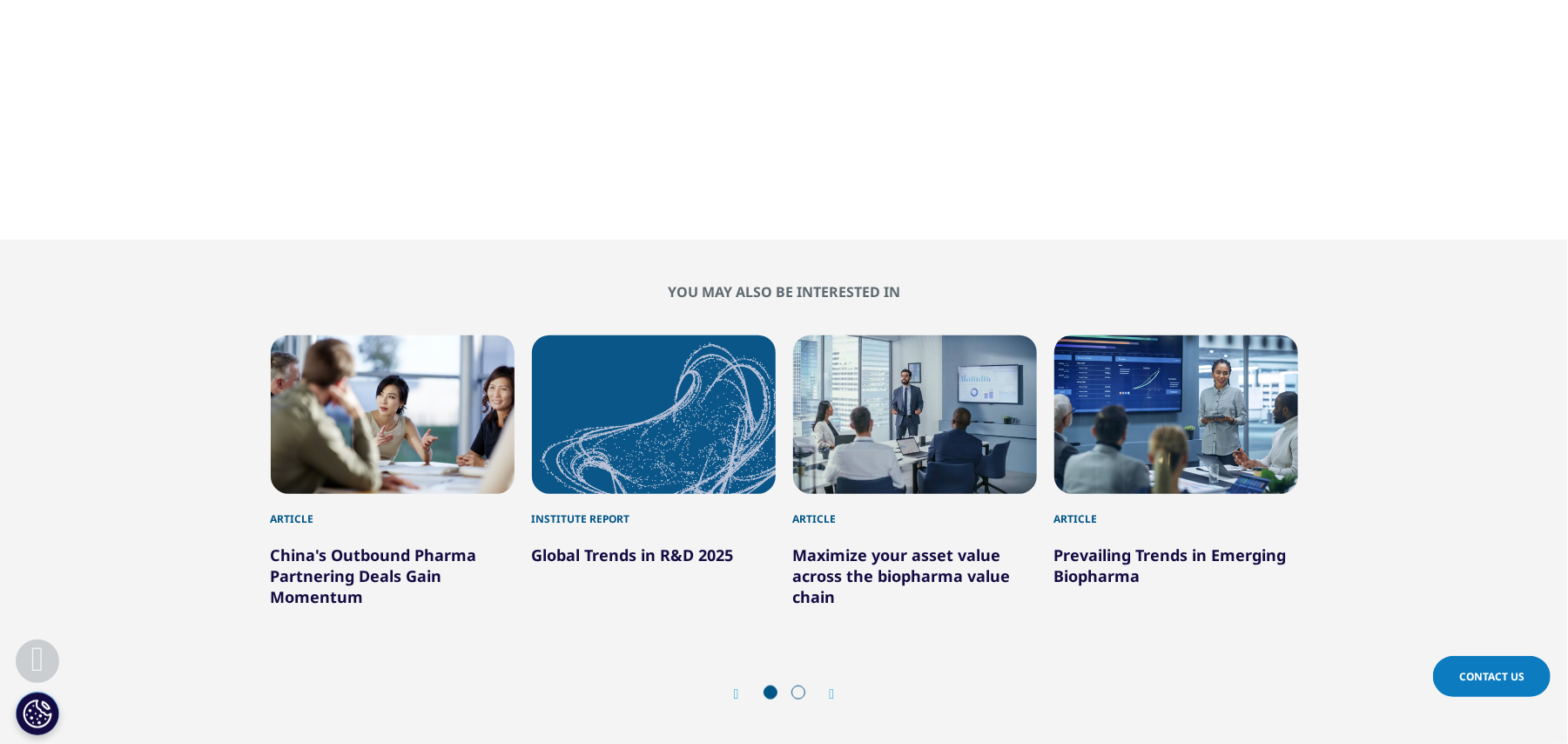
scroll to position [1160, 0]
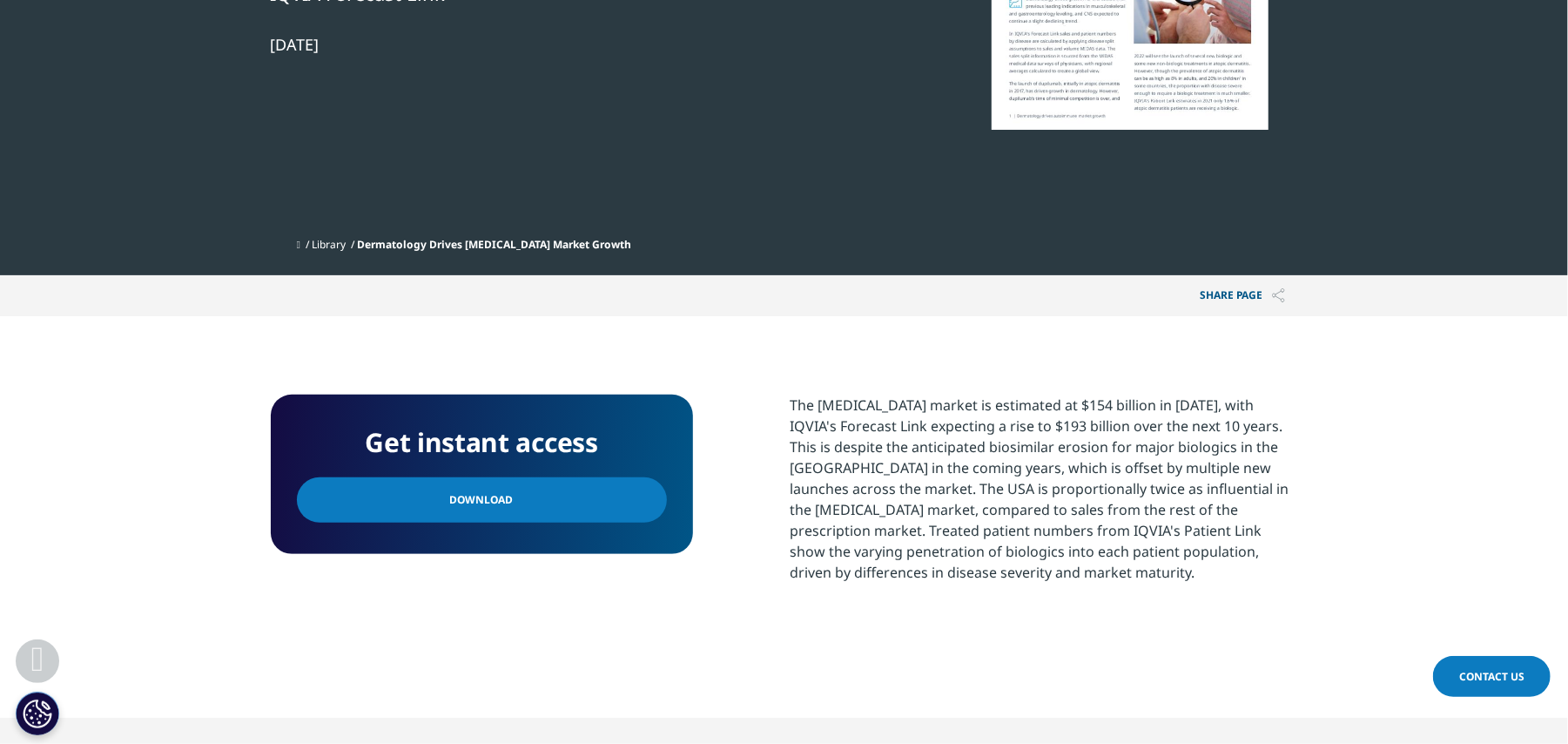
scroll to position [464, 0]
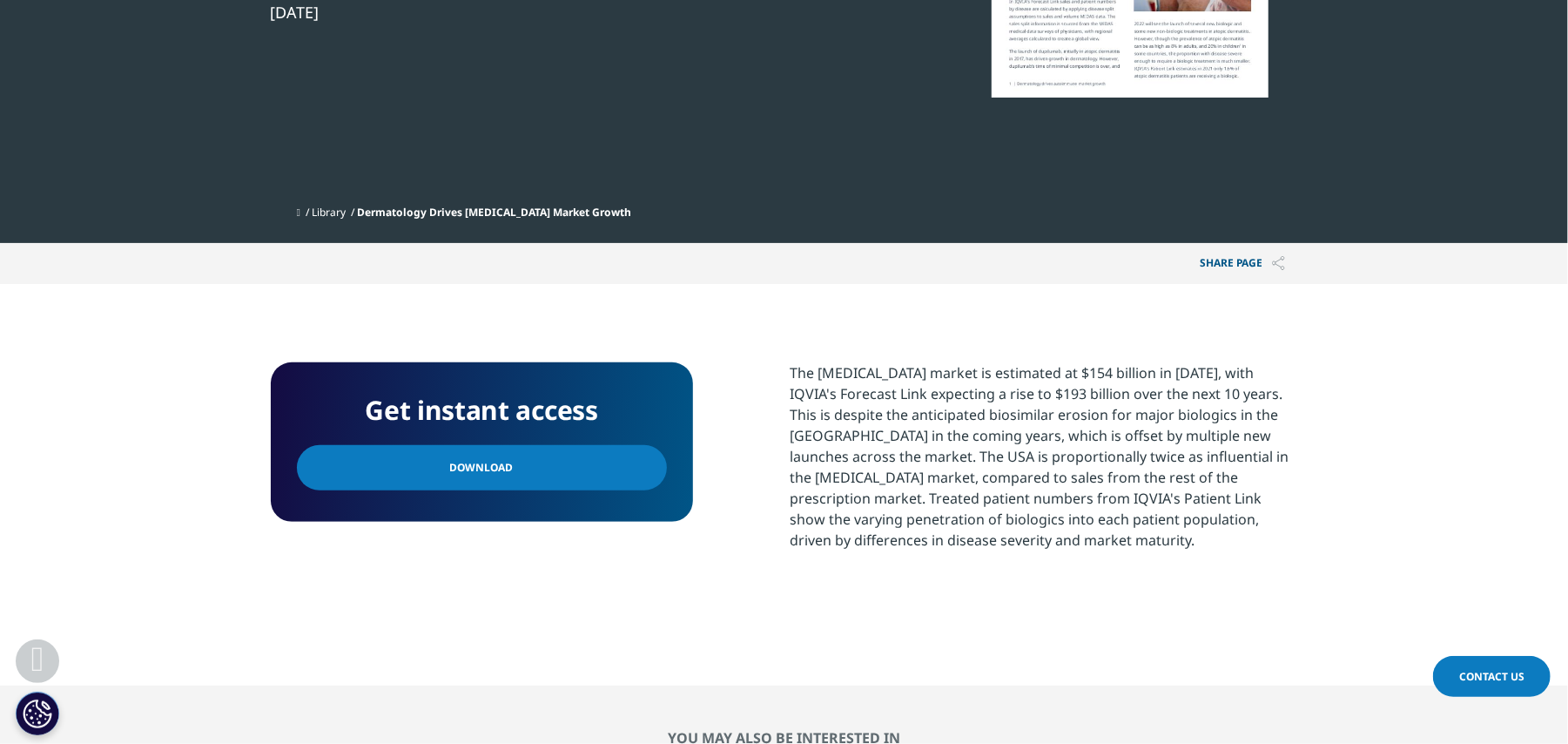
click at [613, 456] on link "Download" at bounding box center [482, 468] width 370 height 45
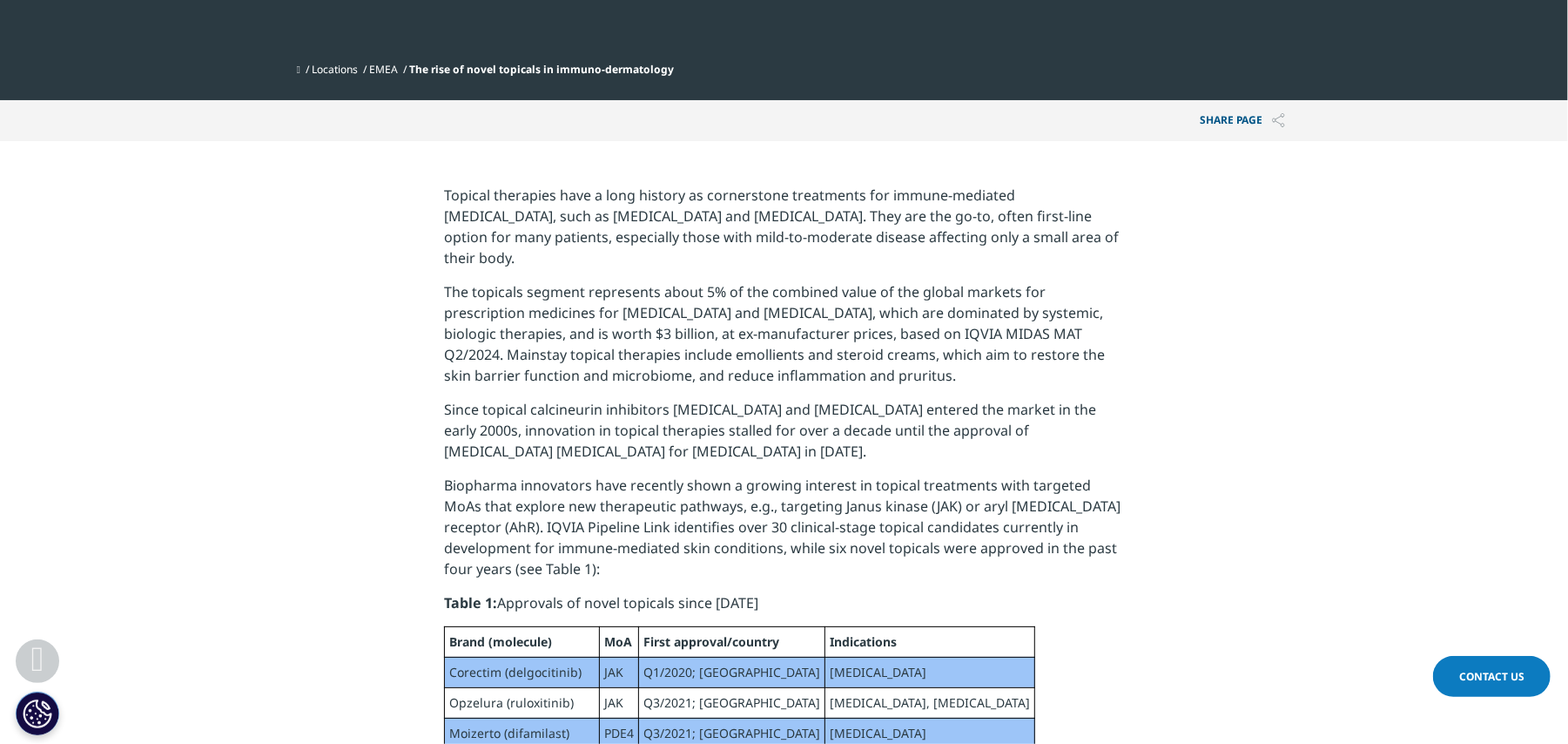
scroll to position [464, 0]
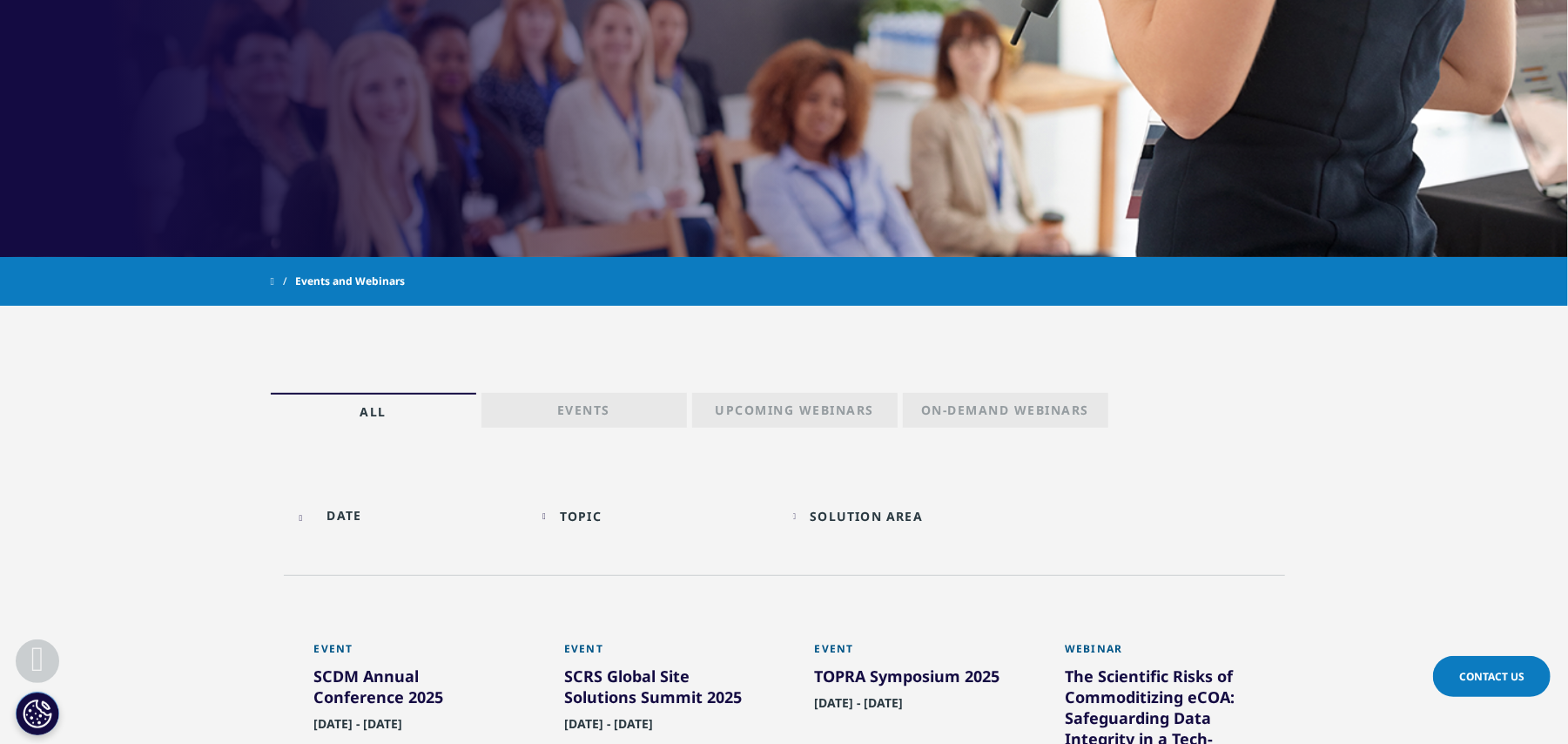
scroll to position [464, 0]
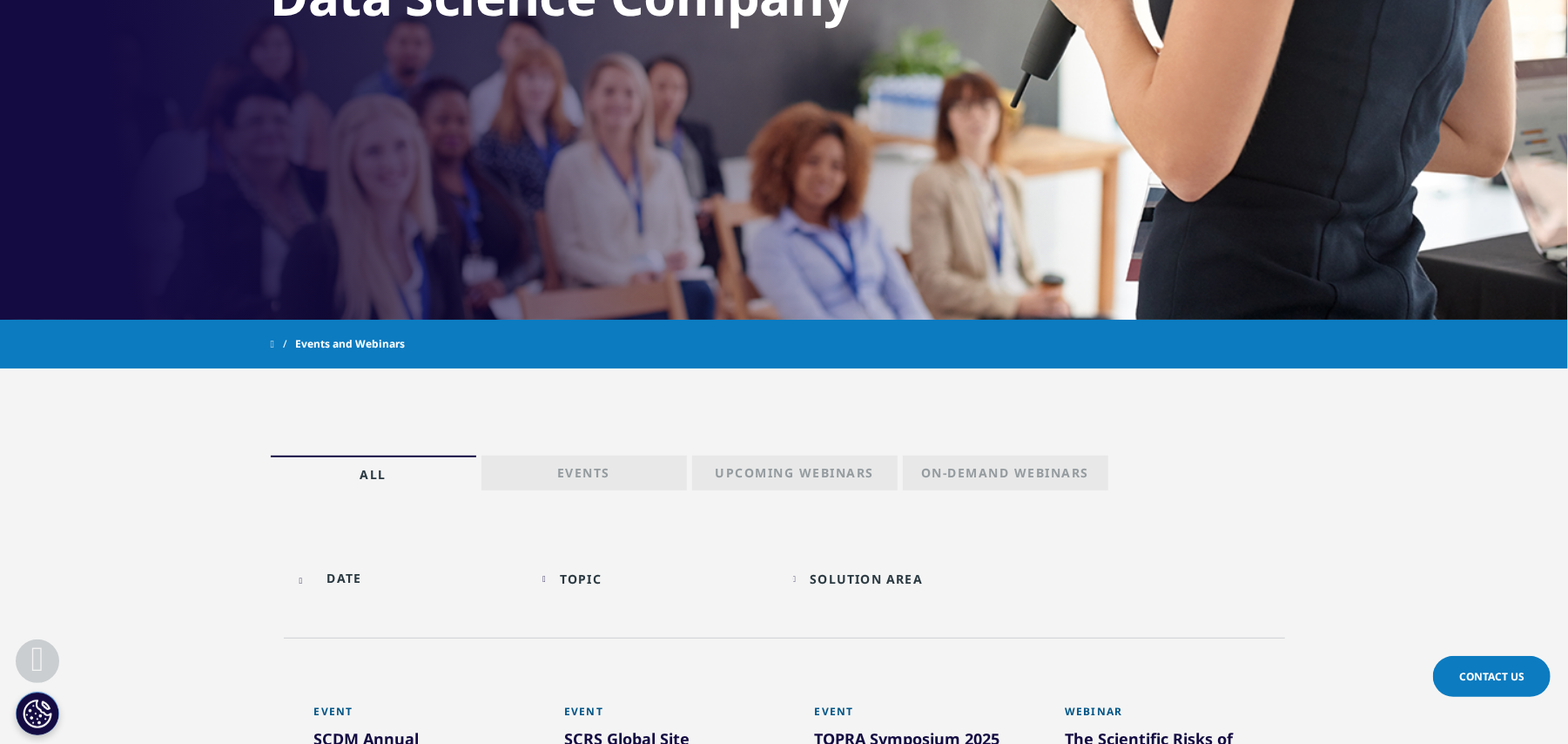
click at [773, 469] on p "Upcoming Webinars" at bounding box center [794, 476] width 159 height 25
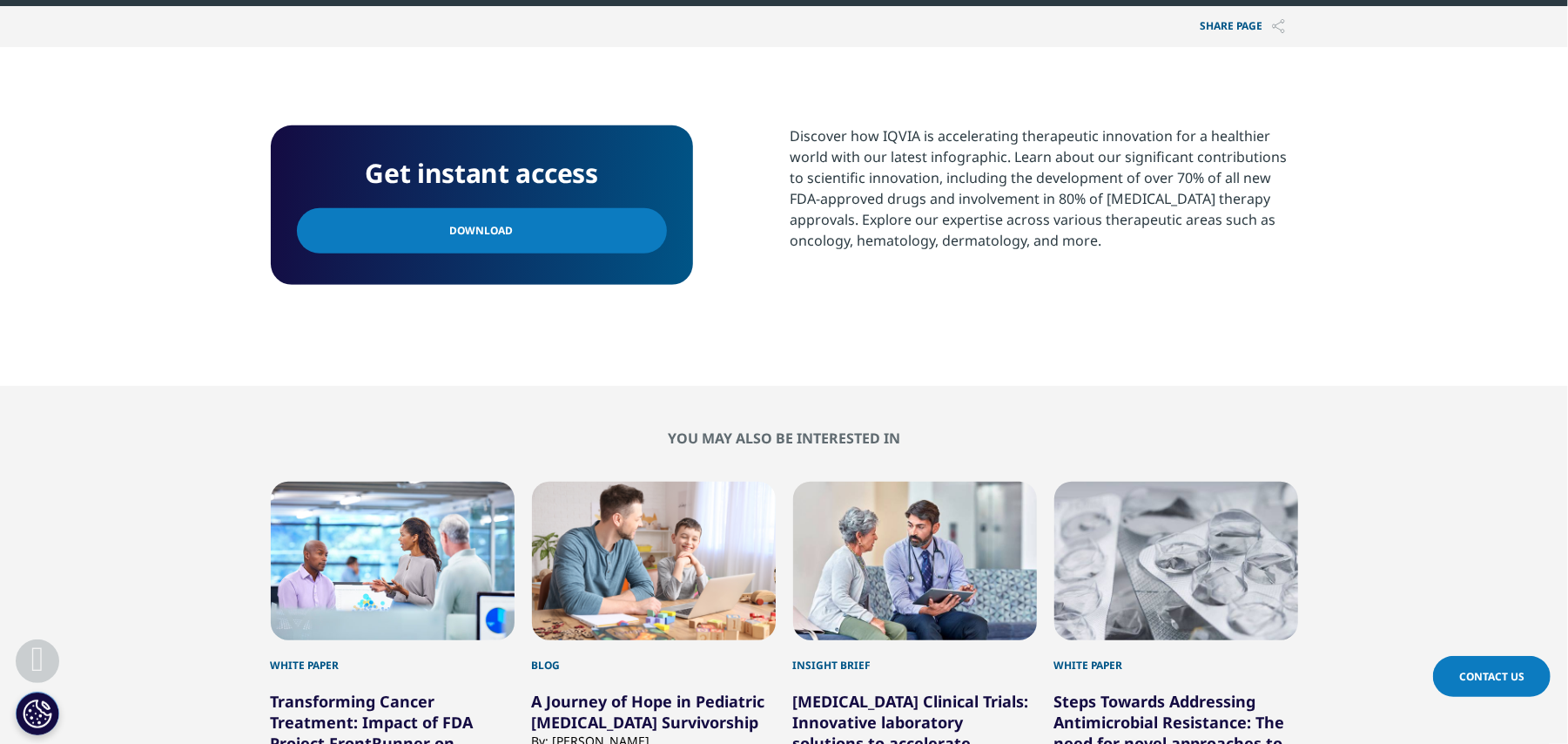
scroll to position [697, 0]
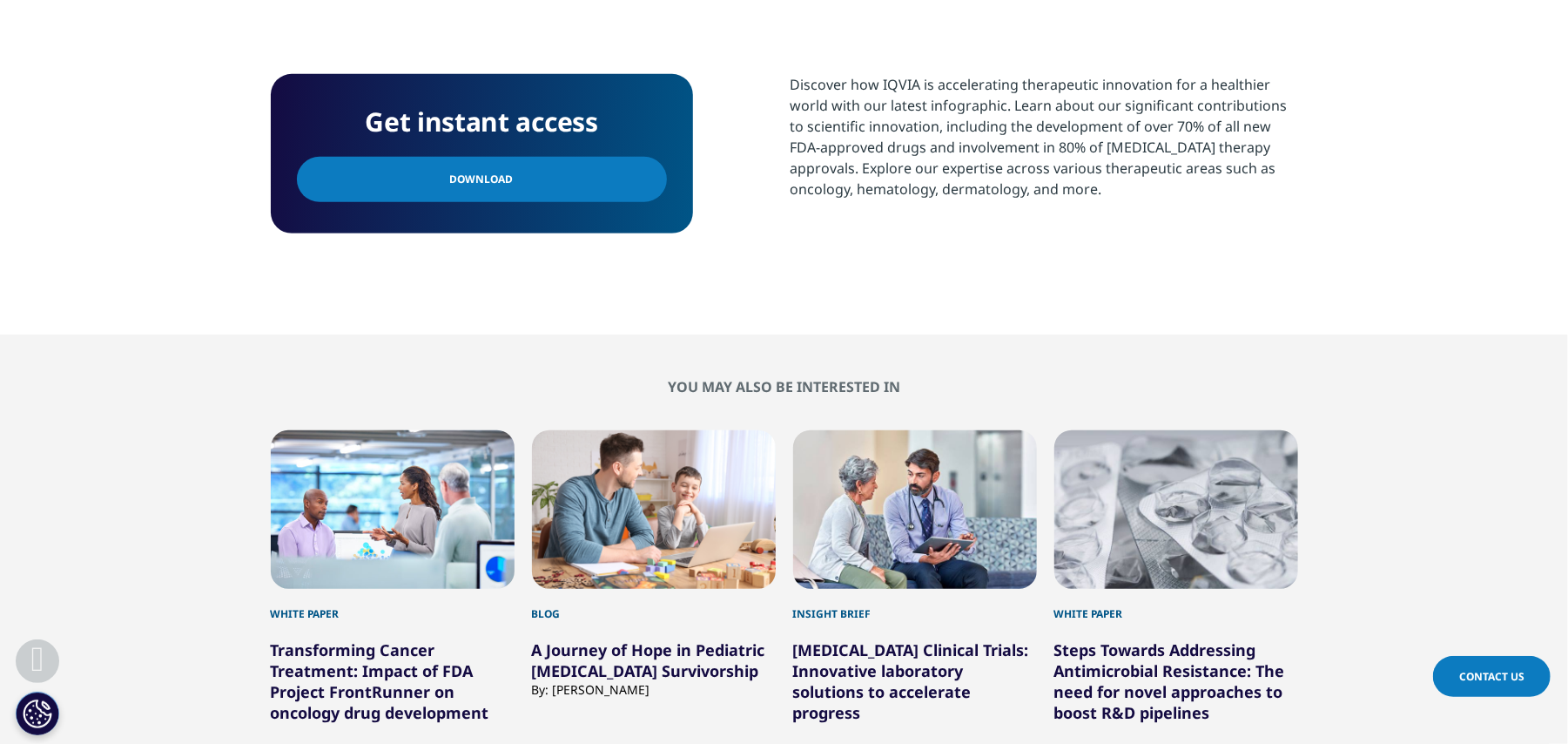
click at [460, 189] on link "Download" at bounding box center [482, 180] width 370 height 45
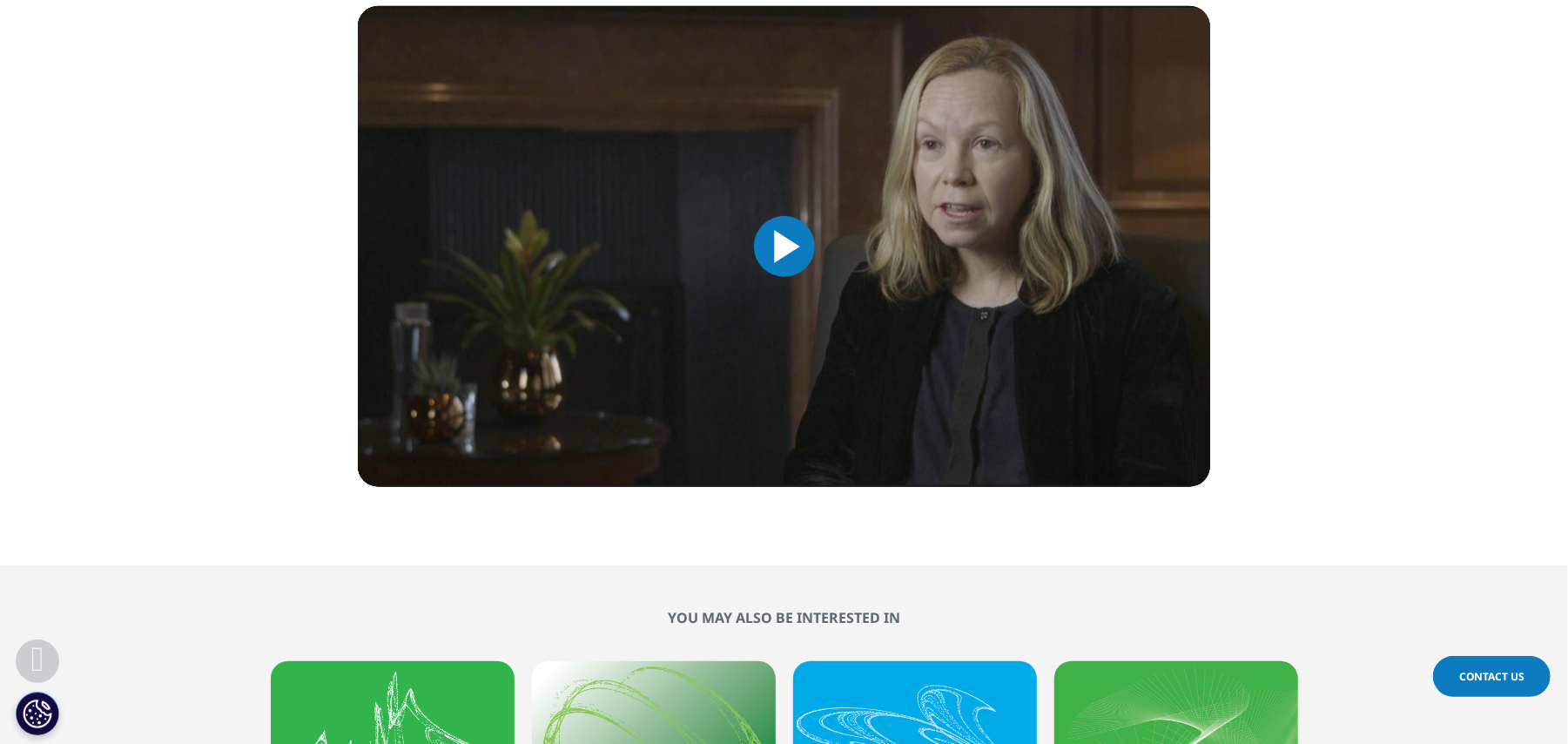
scroll to position [929, 0]
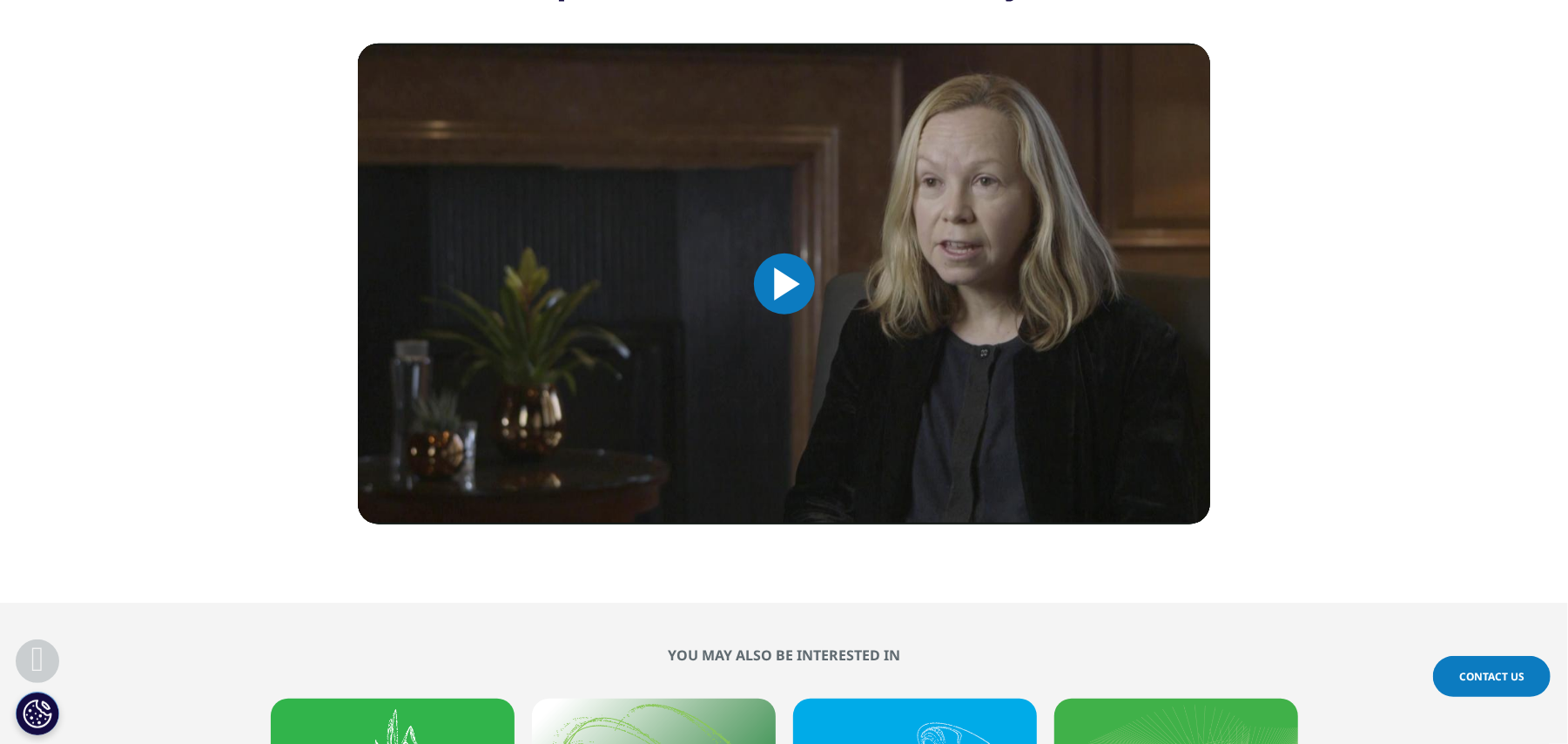
click at [784, 284] on span "Video Player" at bounding box center [784, 284] width 0 height 0
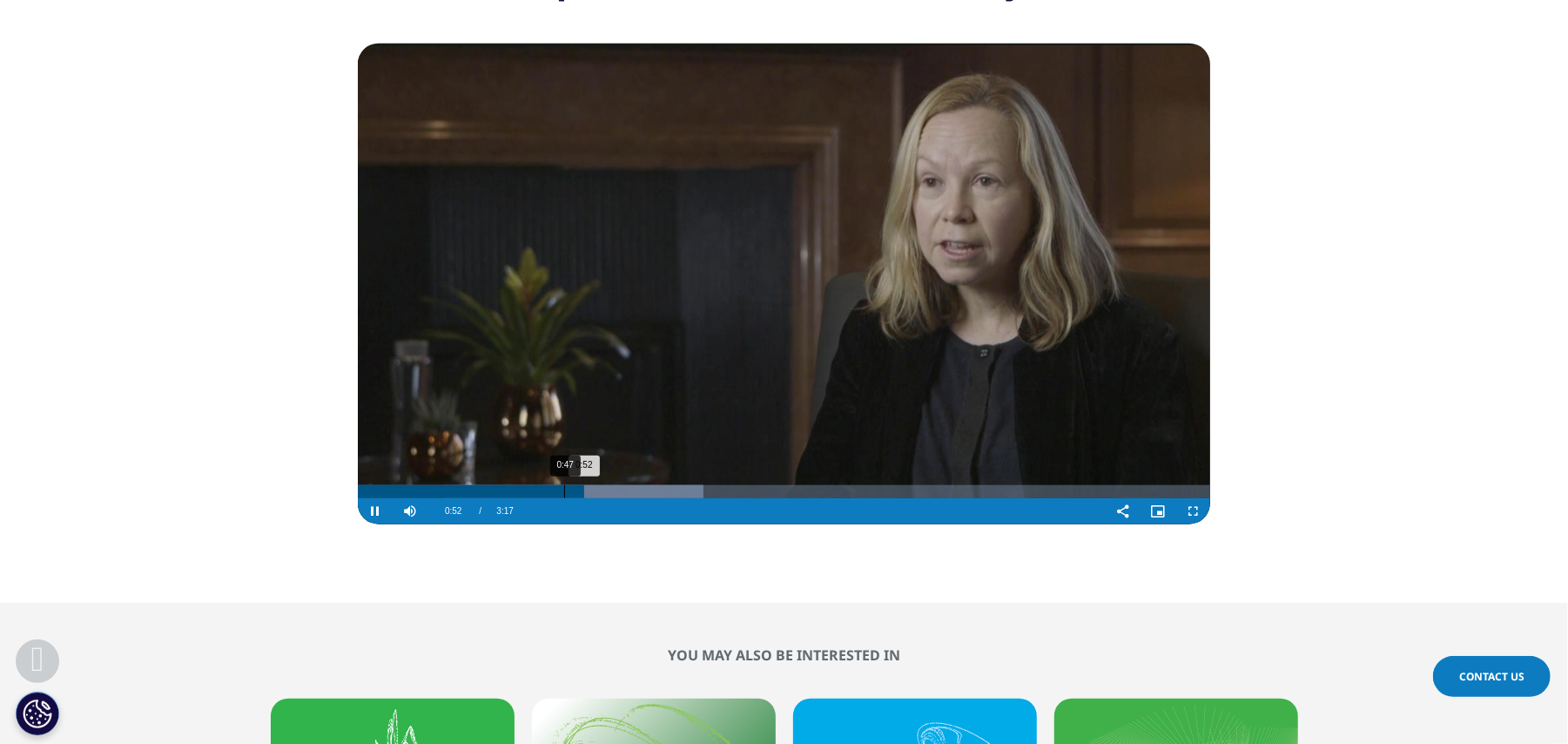
click at [564, 488] on div "0:47" at bounding box center [564, 491] width 1 height 13
click at [543, 491] on div "0:42" at bounding box center [543, 491] width 1 height 13
click at [780, 487] on div "1:37" at bounding box center [780, 491] width 1 height 13
click at [760, 492] on div "1:33" at bounding box center [760, 491] width 1 height 13
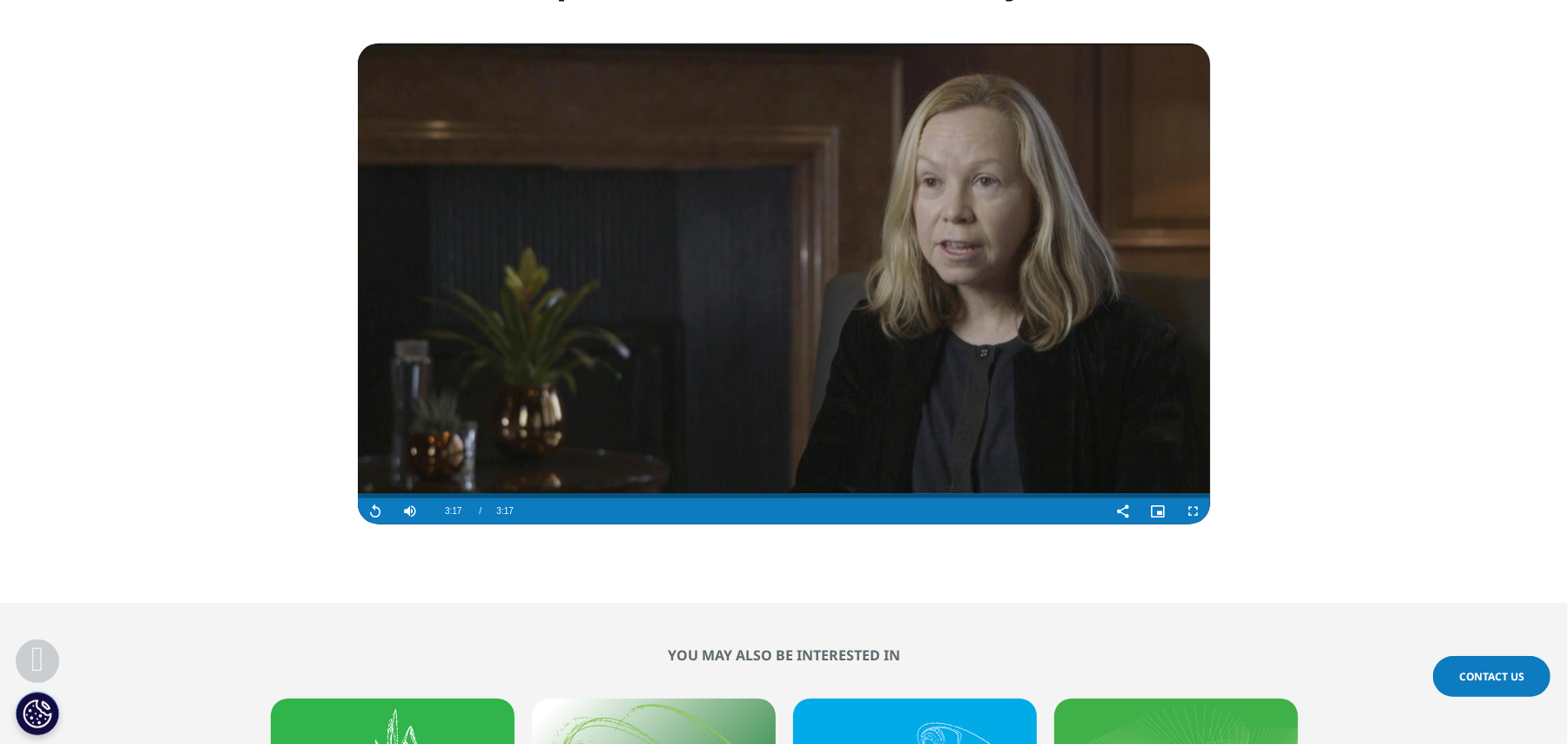
click at [590, 343] on video "Video Player" at bounding box center [784, 284] width 852 height 481
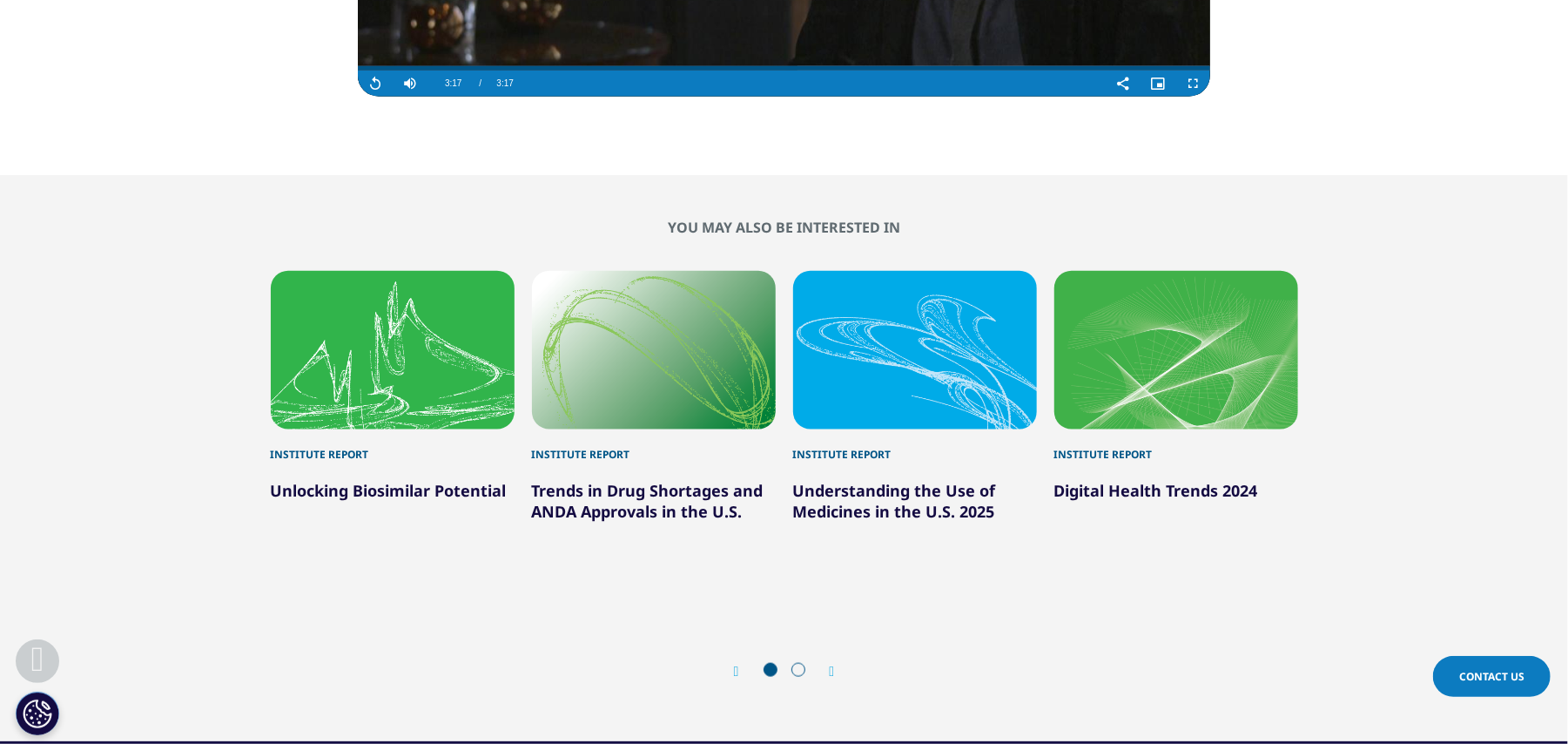
scroll to position [1393, 0]
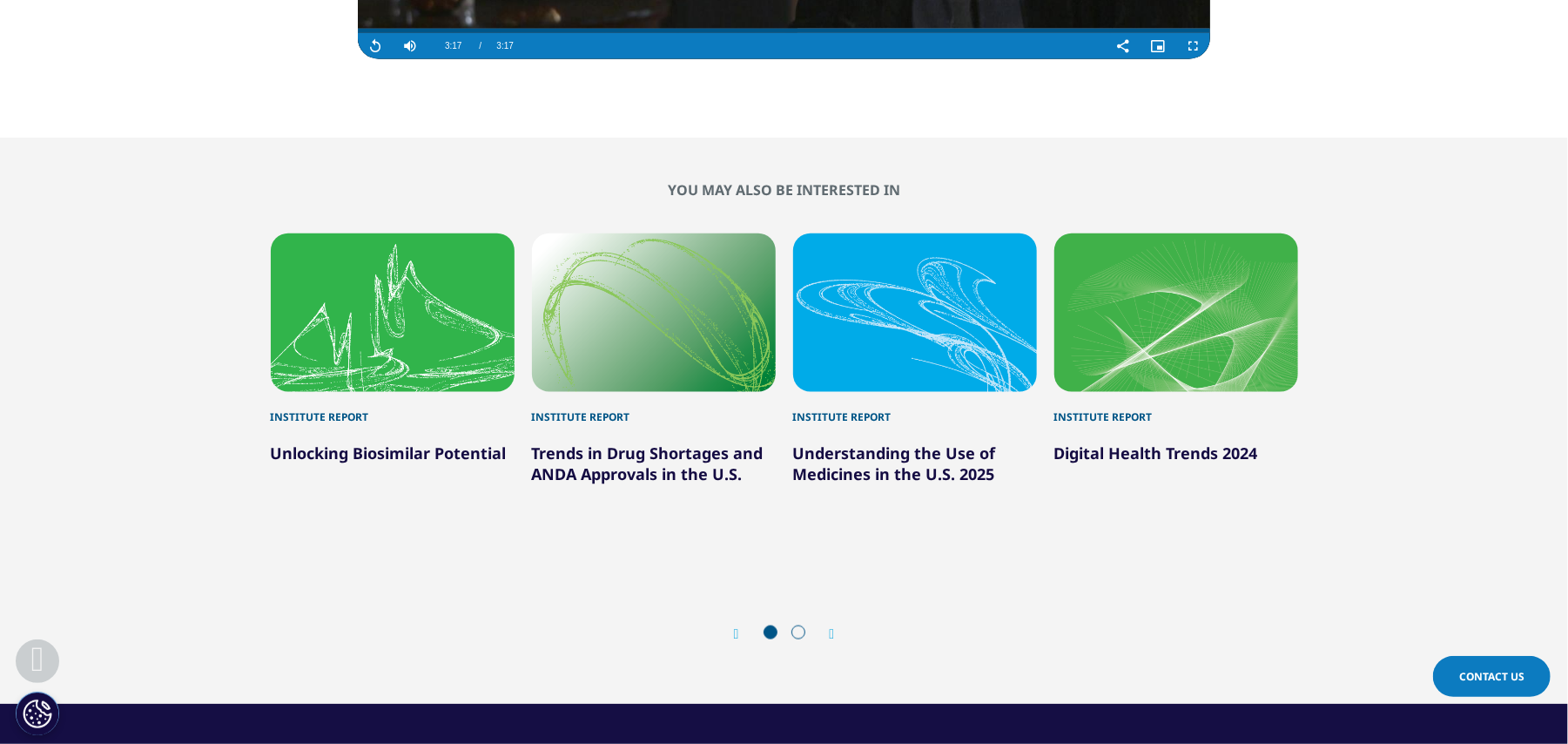
click at [832, 635] on icon "Next slide" at bounding box center [833, 633] width 6 height 14
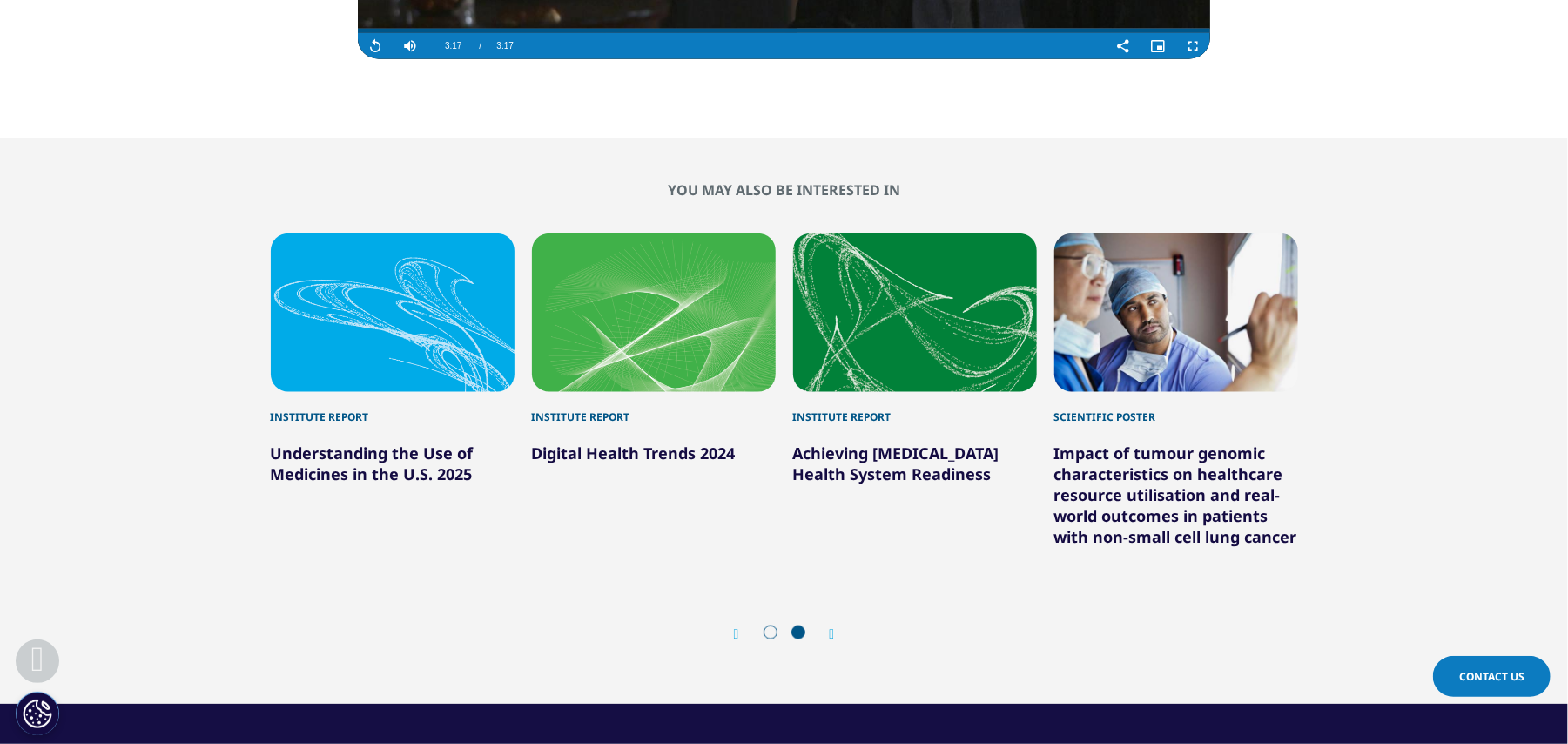
click at [832, 635] on icon "Next slide" at bounding box center [833, 633] width 6 height 14
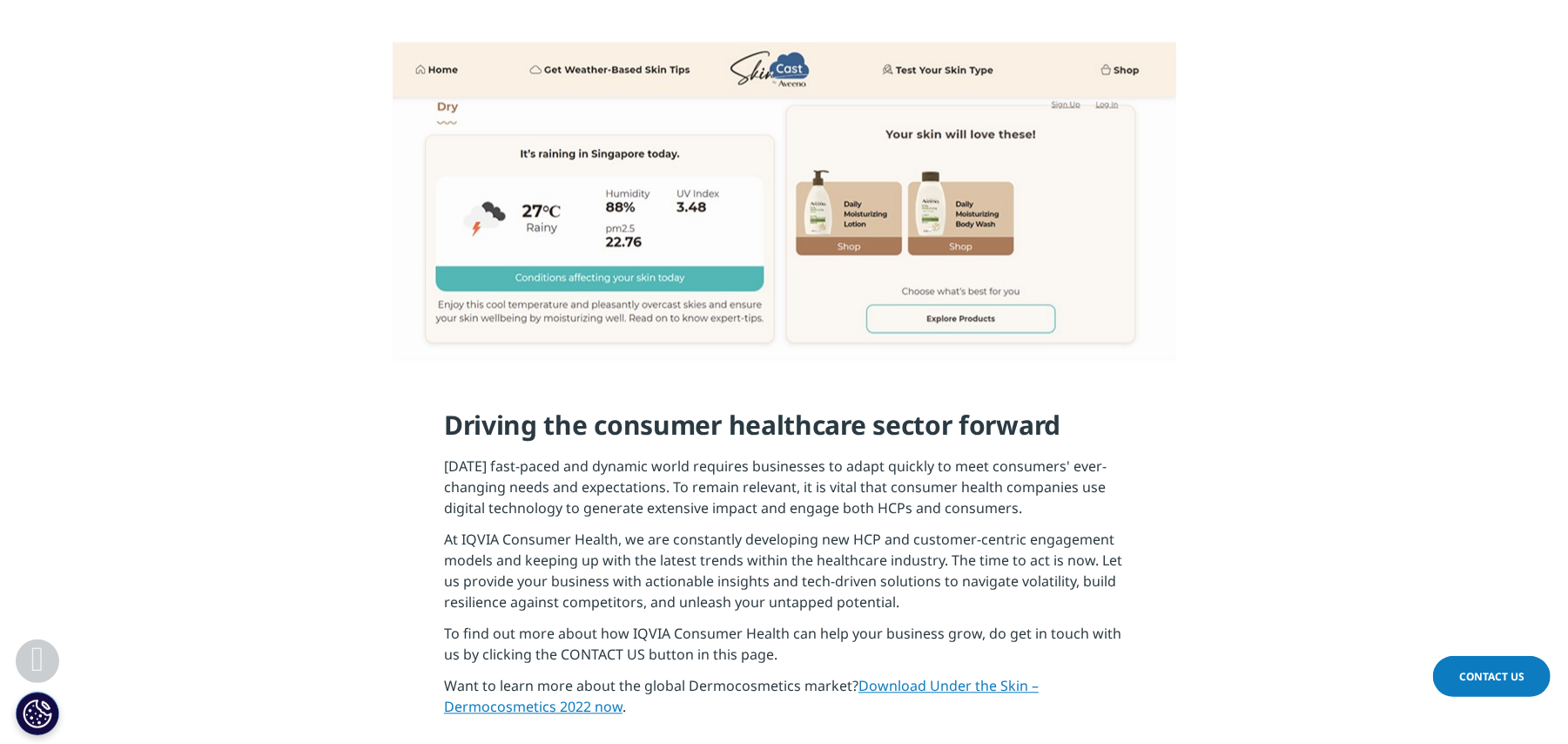
scroll to position [2554, 0]
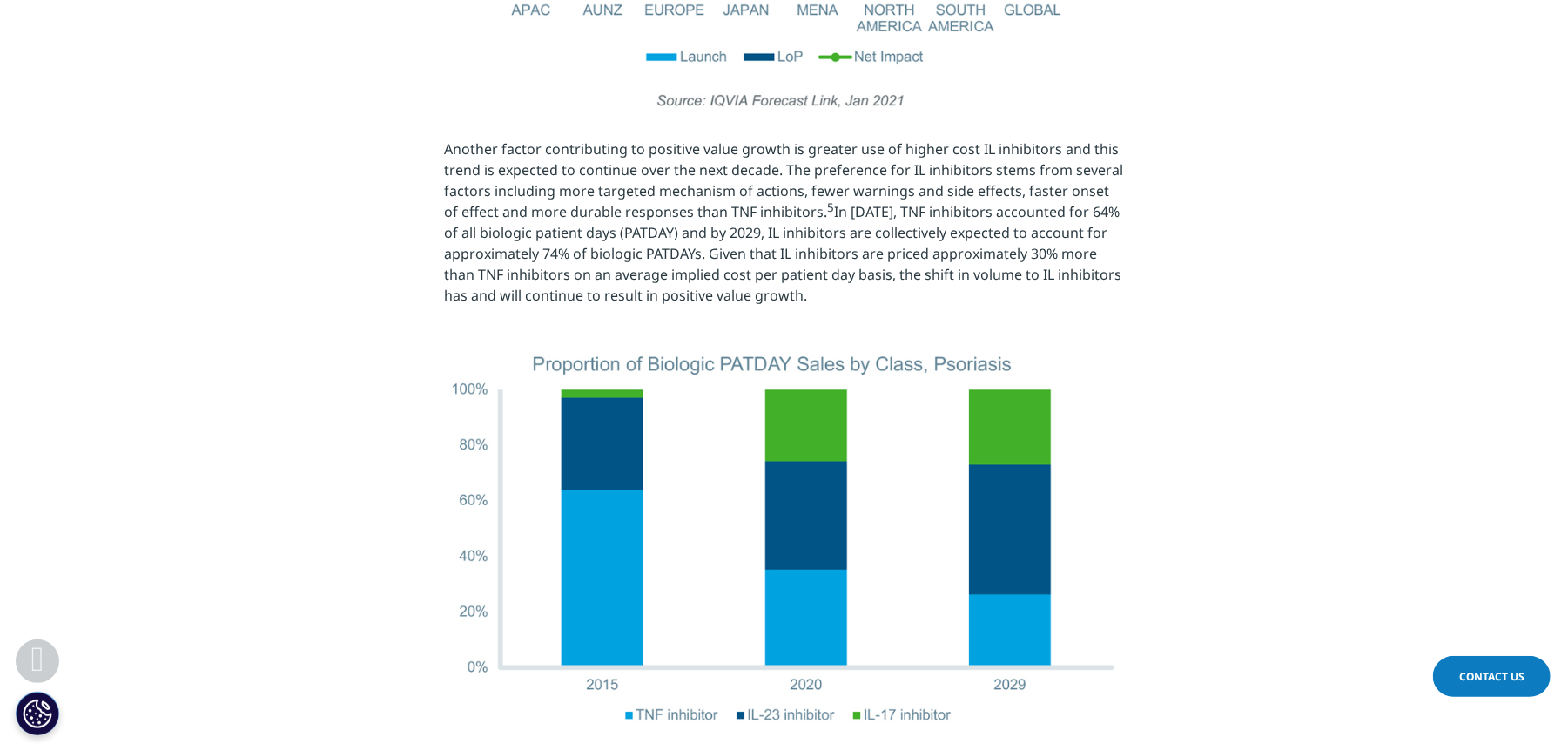
scroll to position [2437, 0]
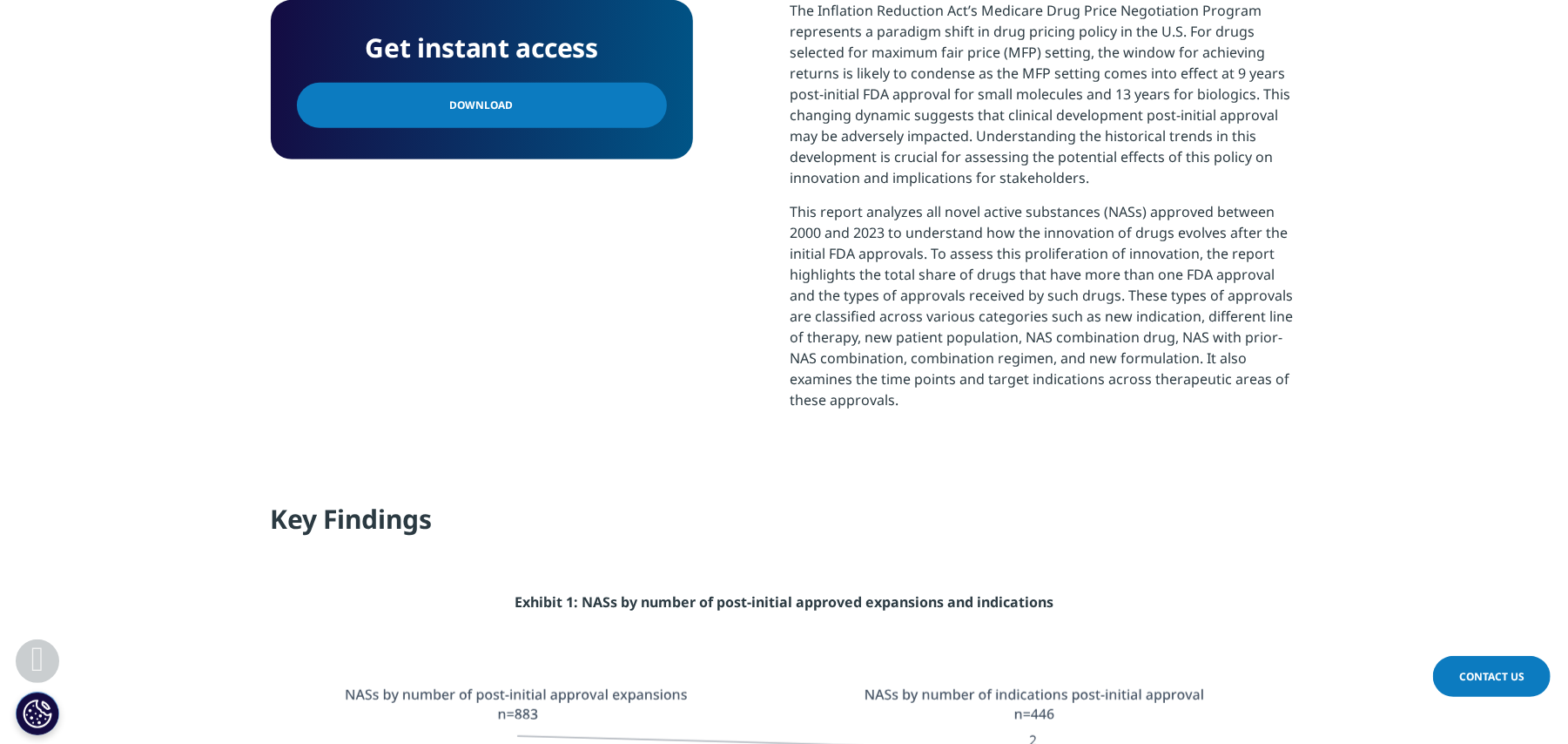
scroll to position [697, 0]
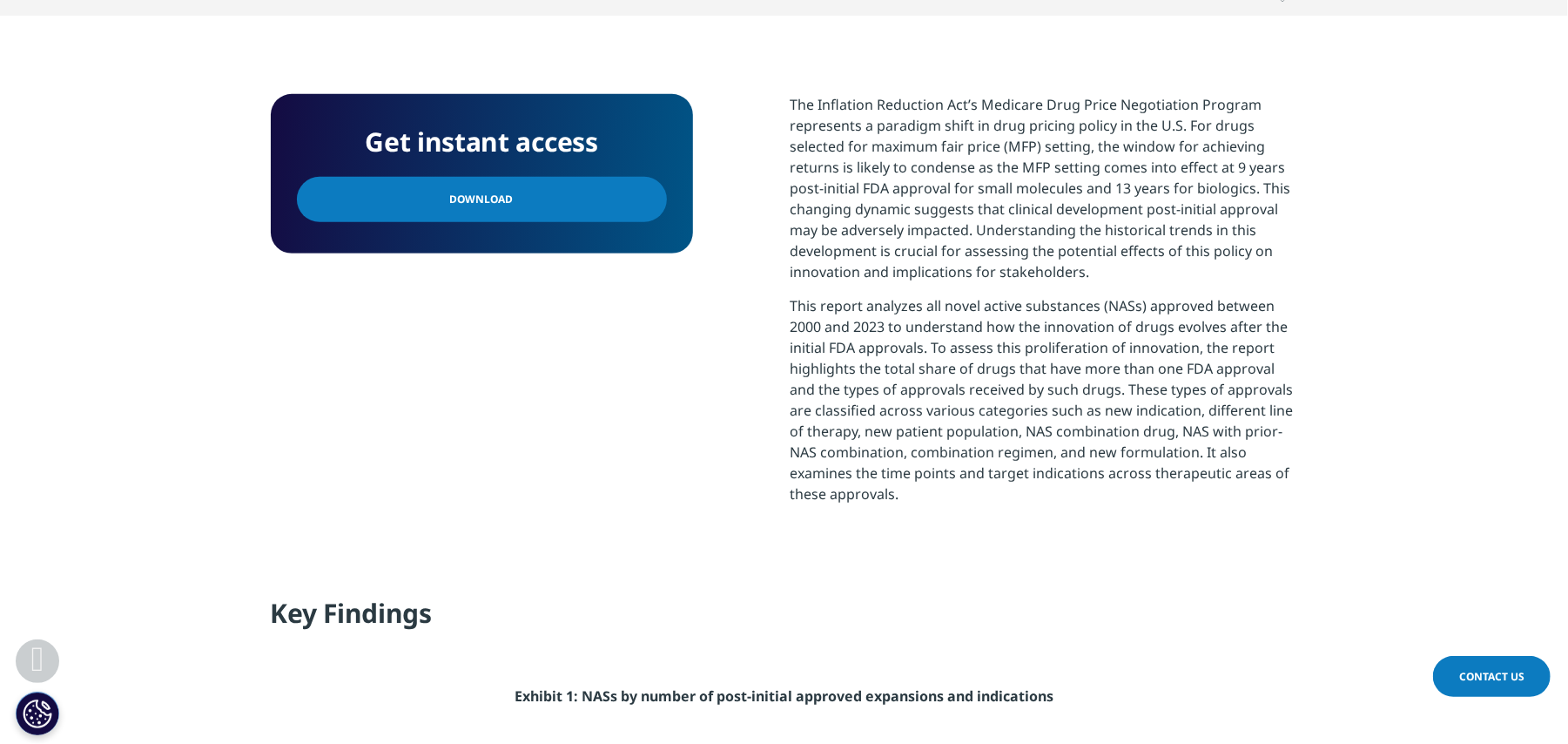
click at [537, 193] on link "Download" at bounding box center [482, 200] width 370 height 45
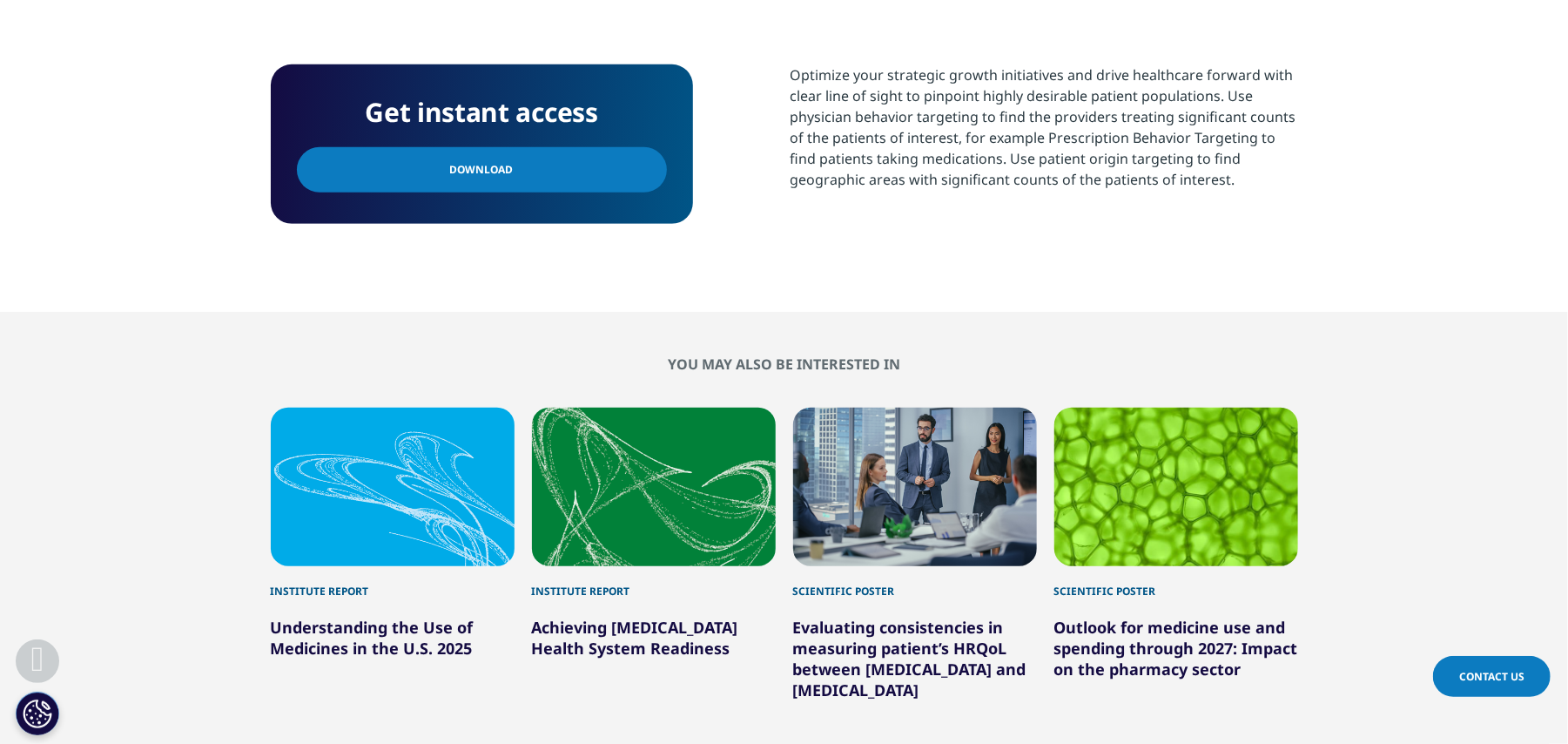
scroll to position [580, 0]
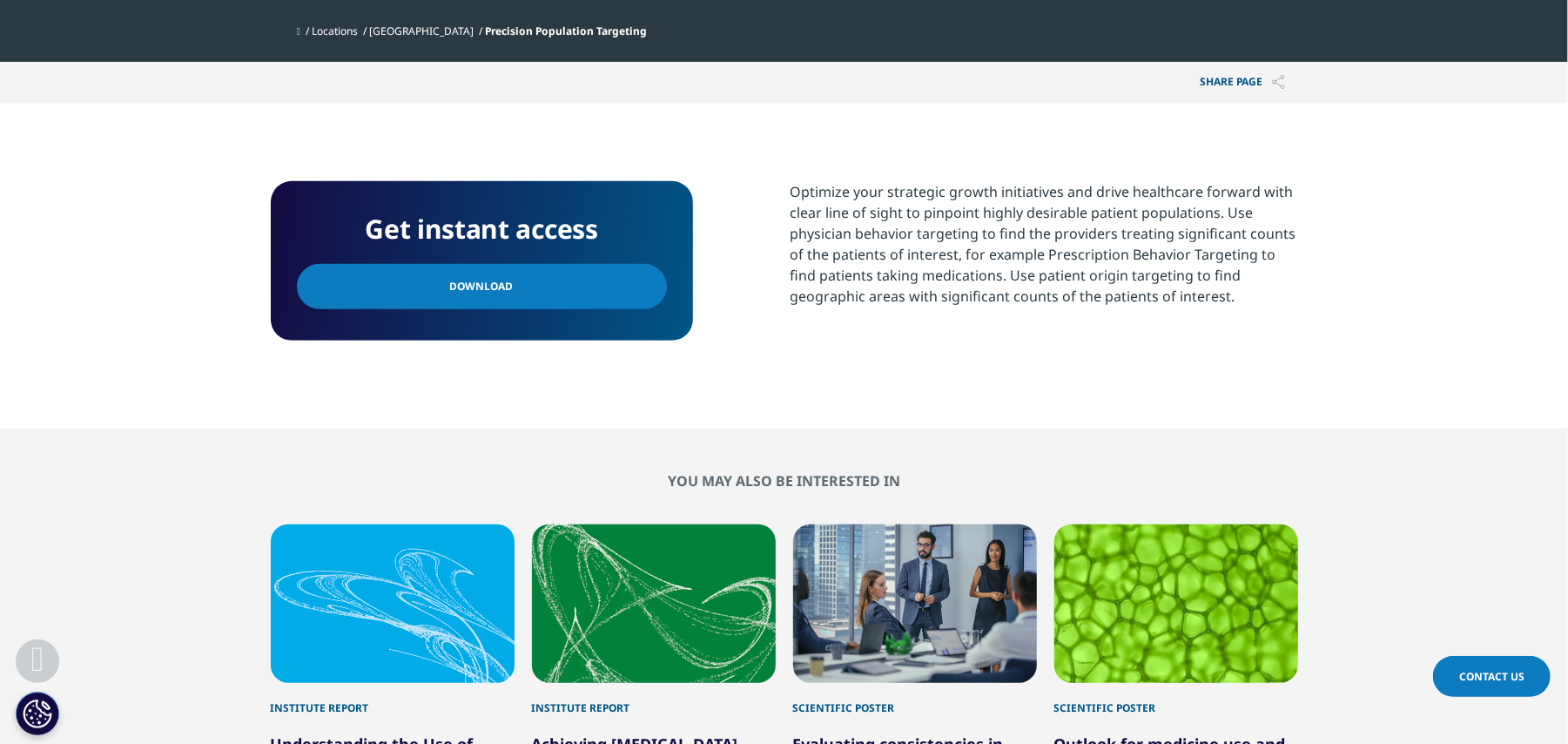
click at [362, 291] on link "Download" at bounding box center [482, 287] width 370 height 45
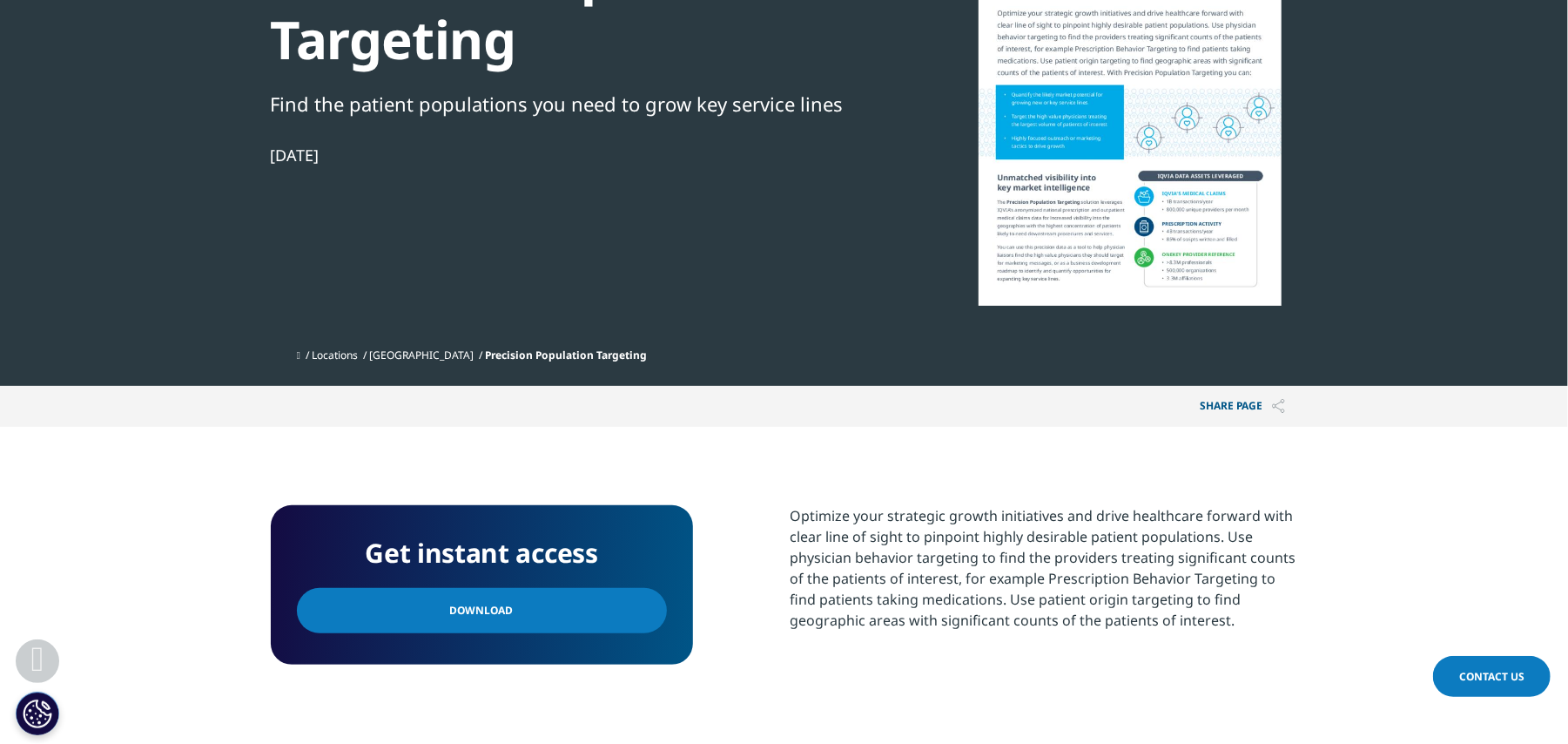
scroll to position [0, 0]
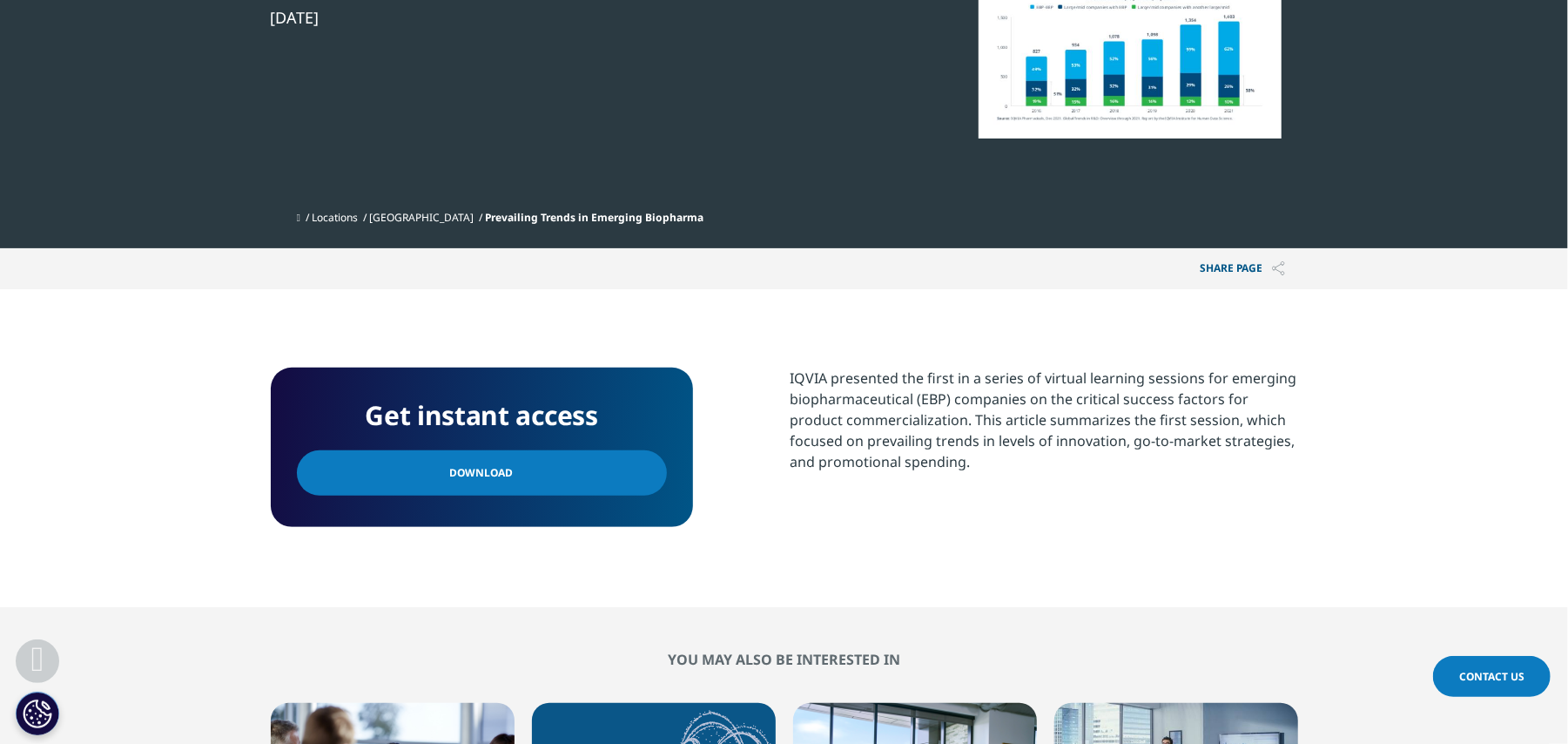
scroll to position [464, 0]
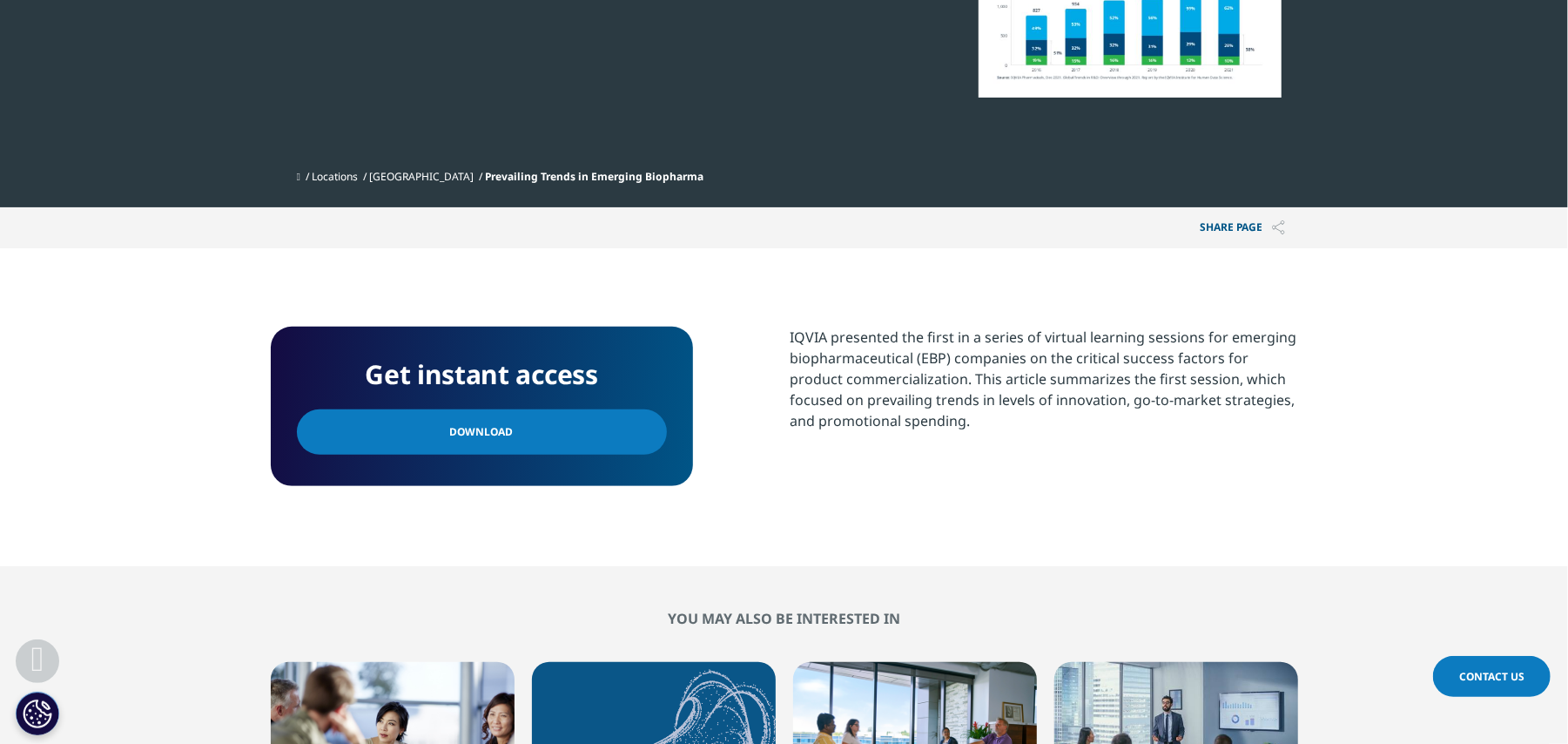
click at [524, 427] on link "Download" at bounding box center [482, 432] width 370 height 45
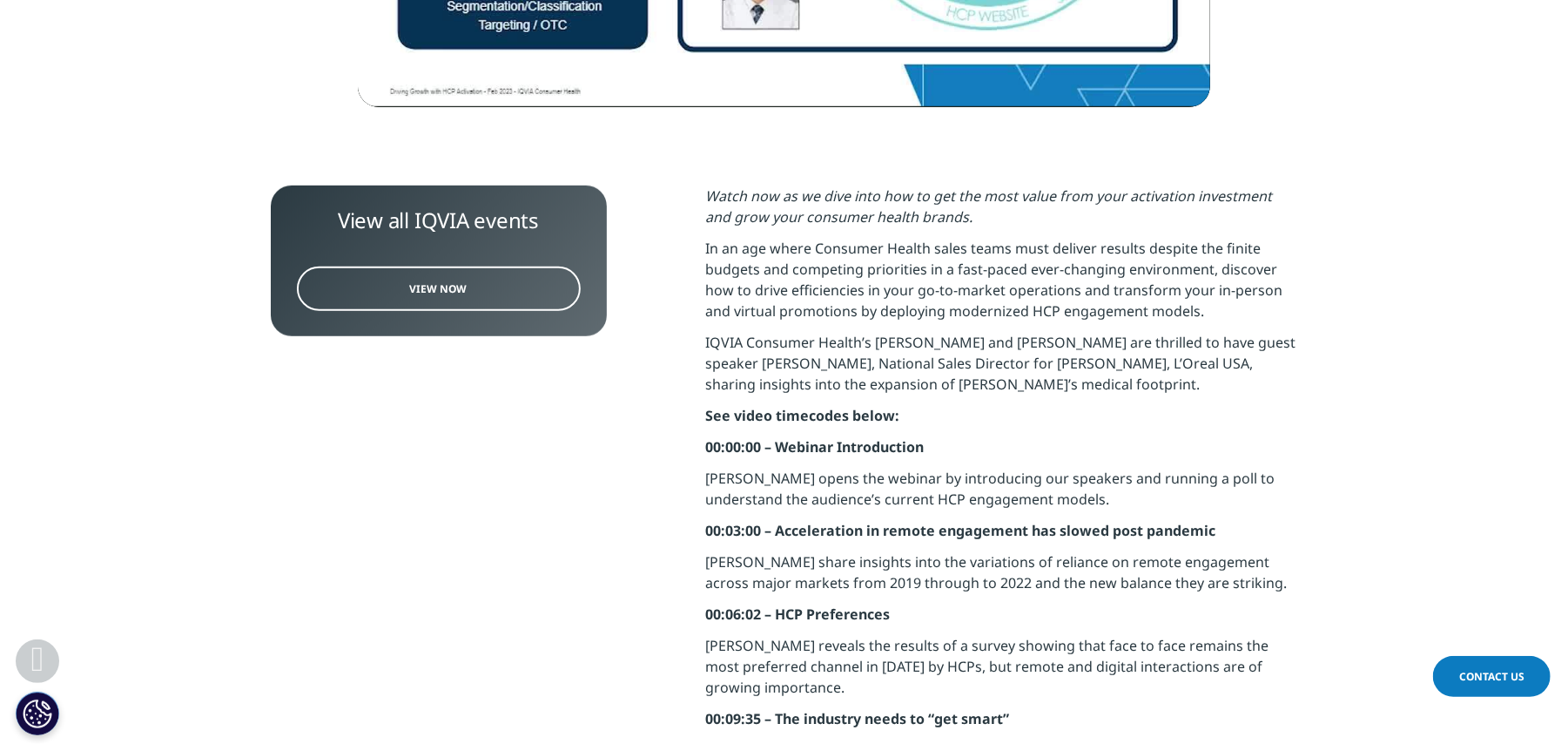
scroll to position [929, 0]
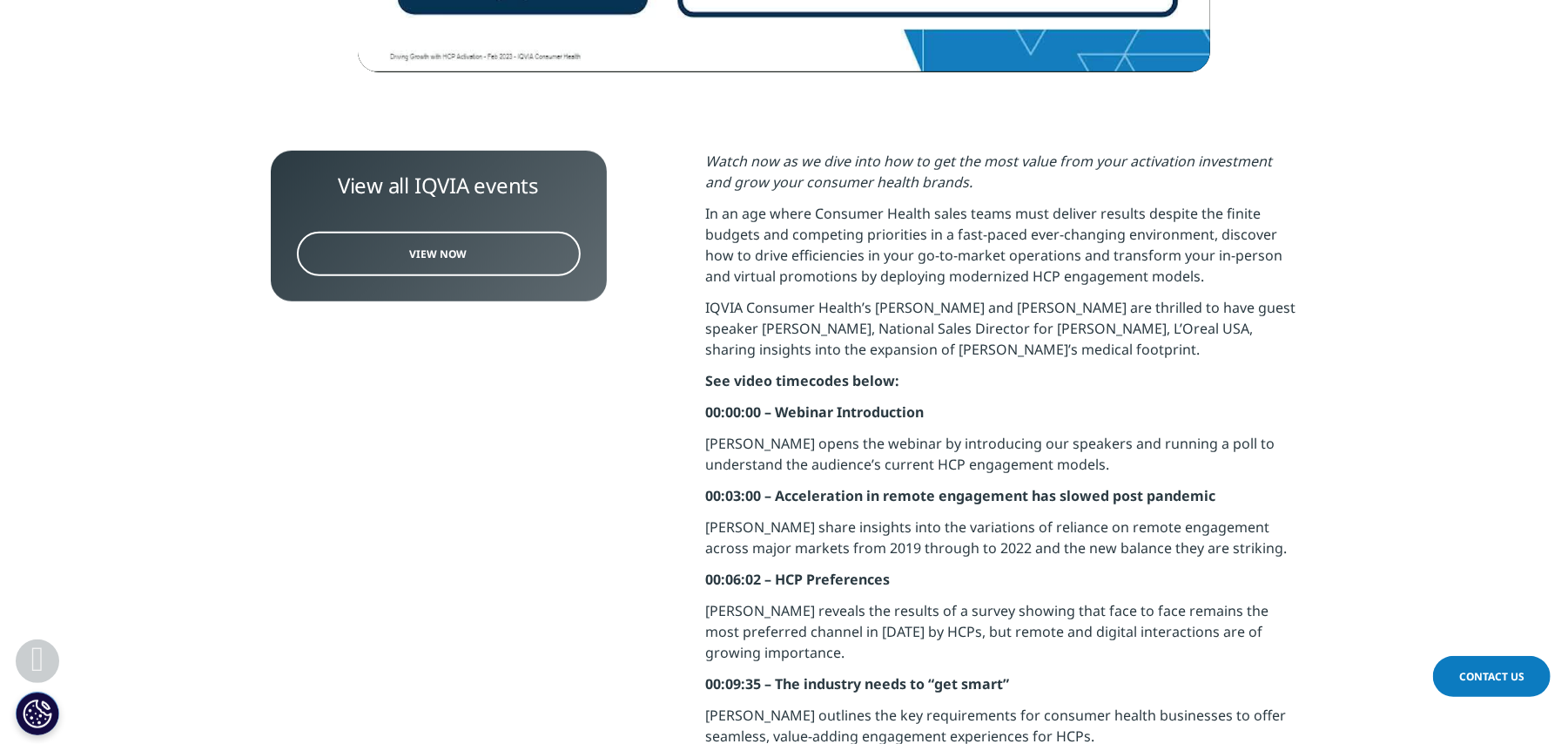
drag, startPoint x: 470, startPoint y: 247, endPoint x: 385, endPoint y: 342, distance: 127.5
click at [385, 342] on div "View all IQVIA events View now" at bounding box center [438, 710] width 336 height 1120
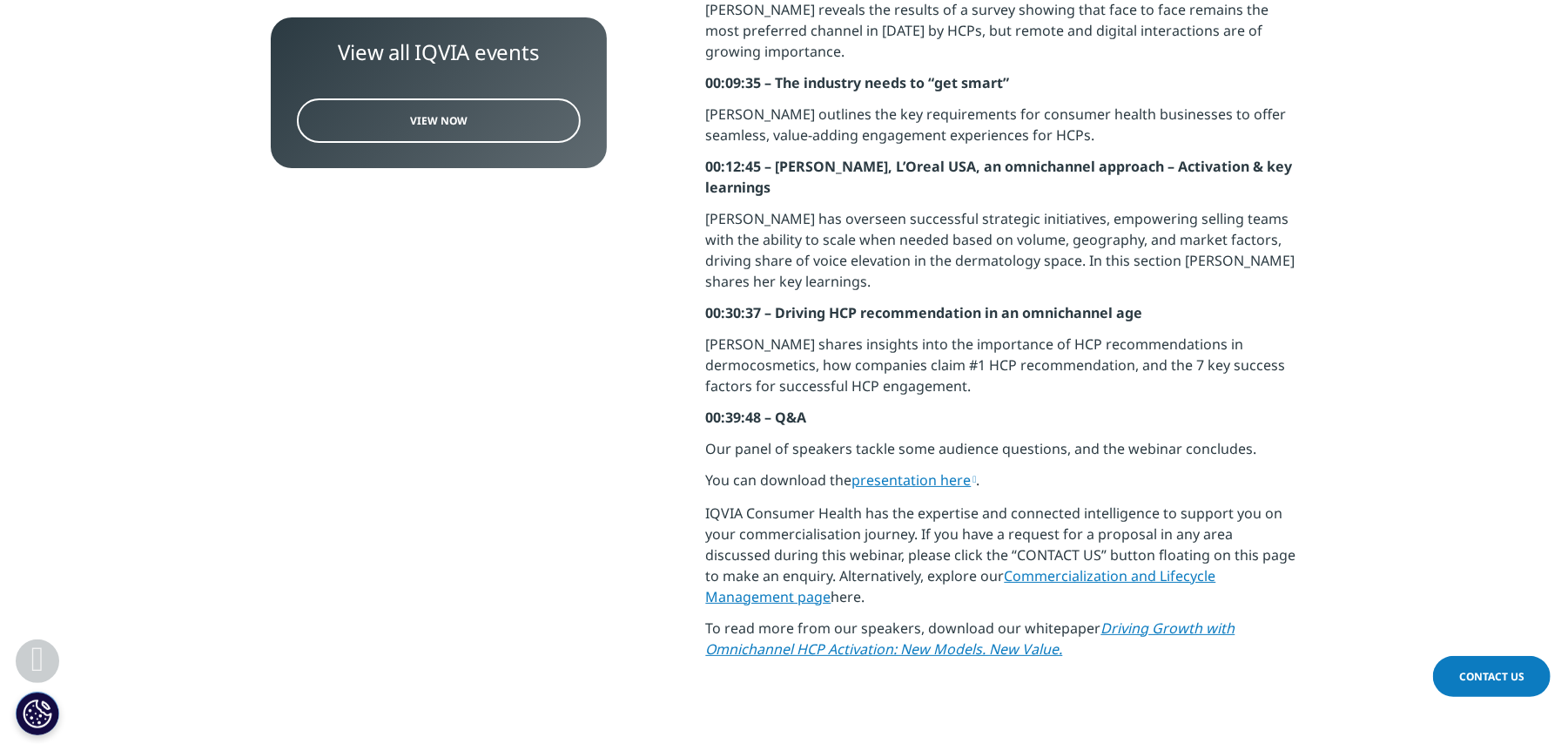
scroll to position [1509, 0]
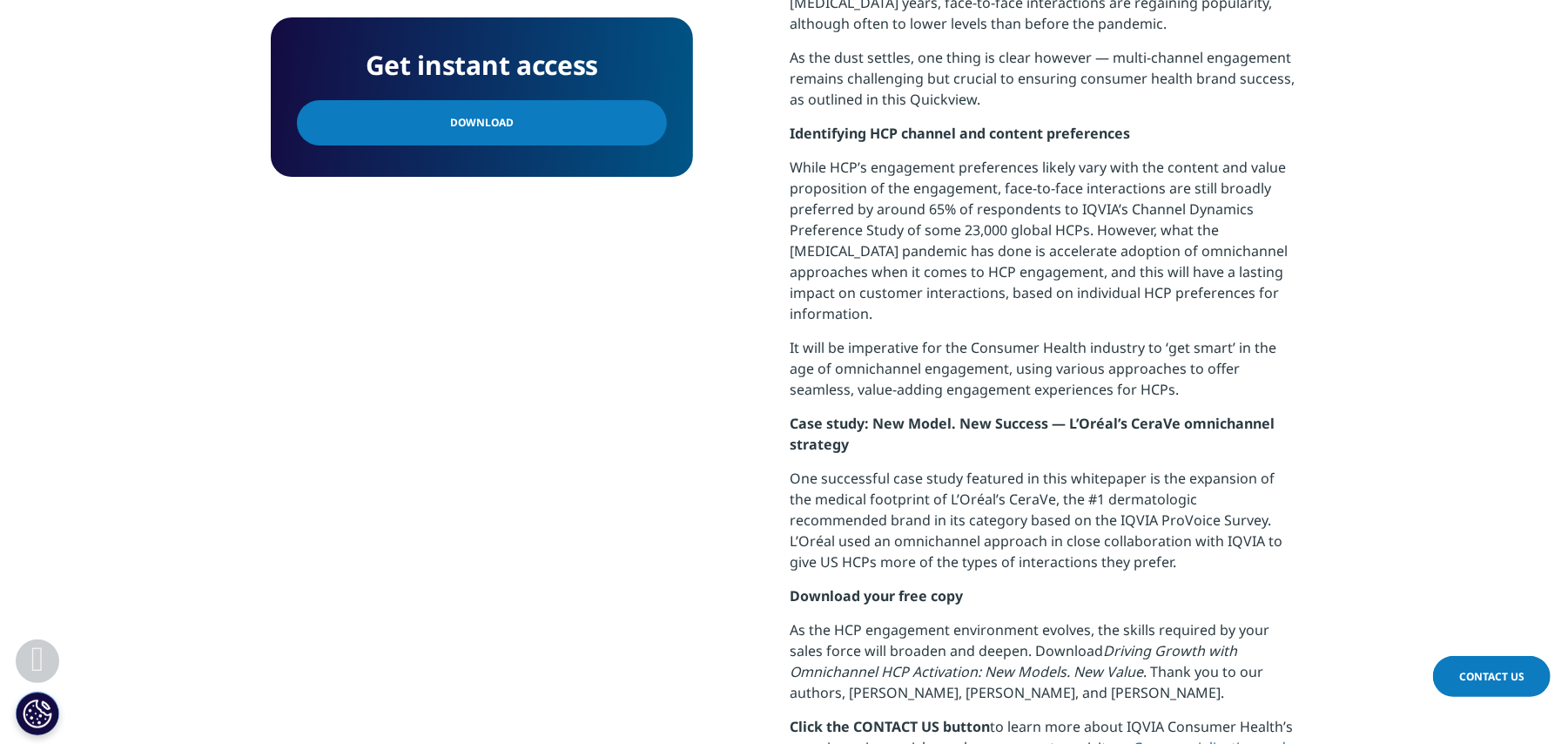
scroll to position [1160, 0]
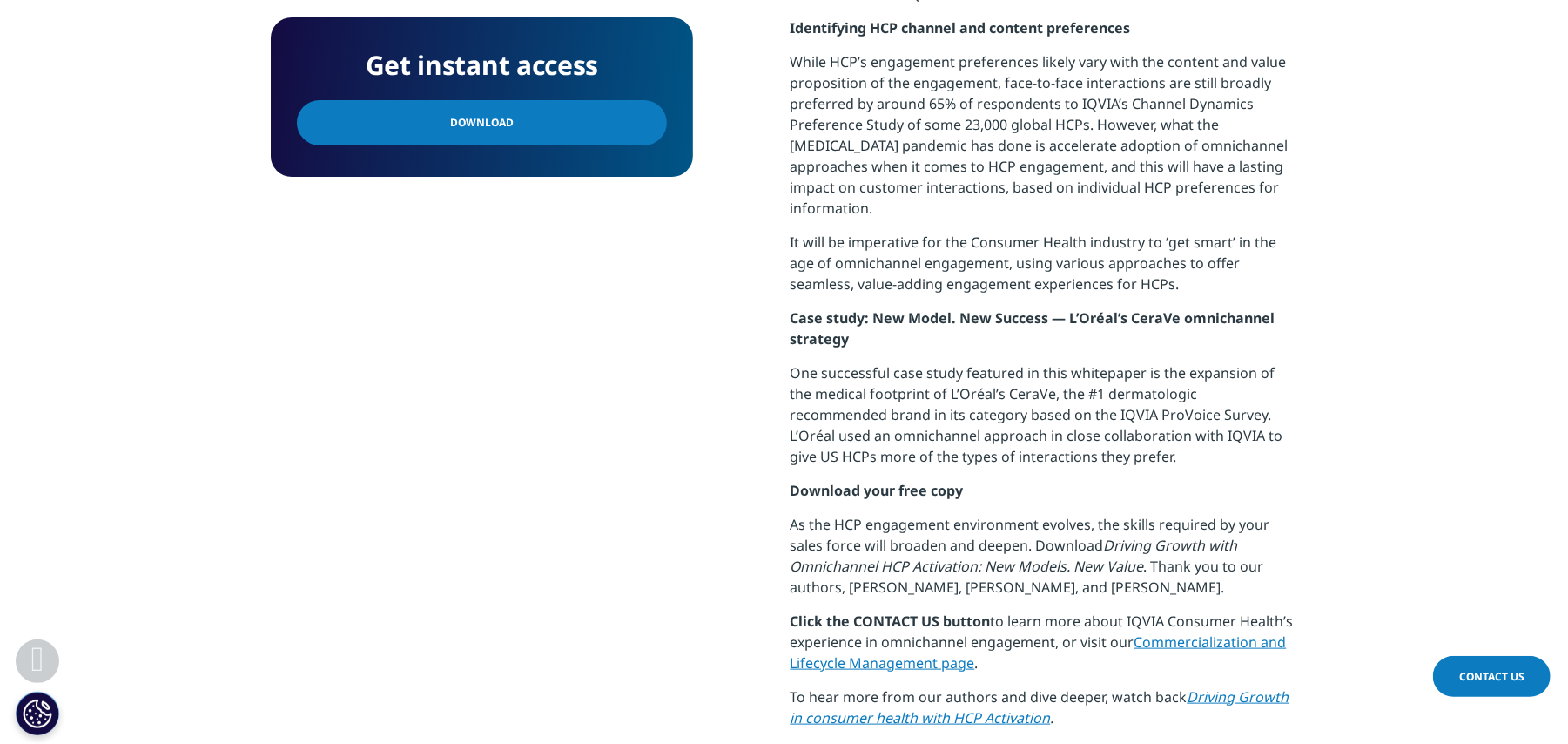
drag, startPoint x: 529, startPoint y: 133, endPoint x: 695, endPoint y: 310, distance: 242.7
click at [529, 131] on link "Download" at bounding box center [482, 123] width 370 height 45
